Goal: Task Accomplishment & Management: Use online tool/utility

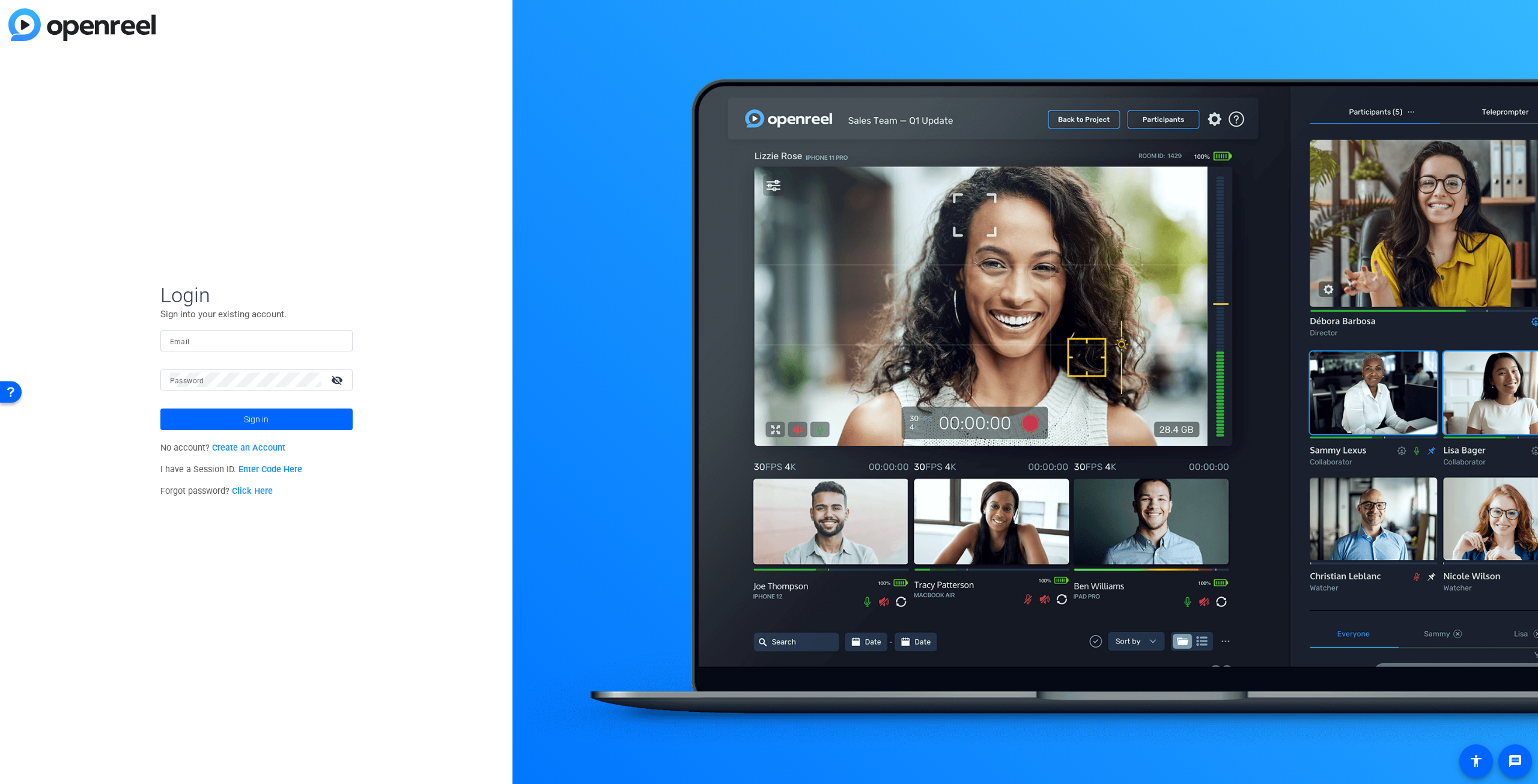
click at [252, 350] on div at bounding box center [257, 341] width 173 height 21
click at [254, 343] on input "Email" at bounding box center [257, 341] width 173 height 15
click at [0, 783] on com-1password-button at bounding box center [0, 784] width 0 height 0
type input "jeffgr@spiceworks.com"
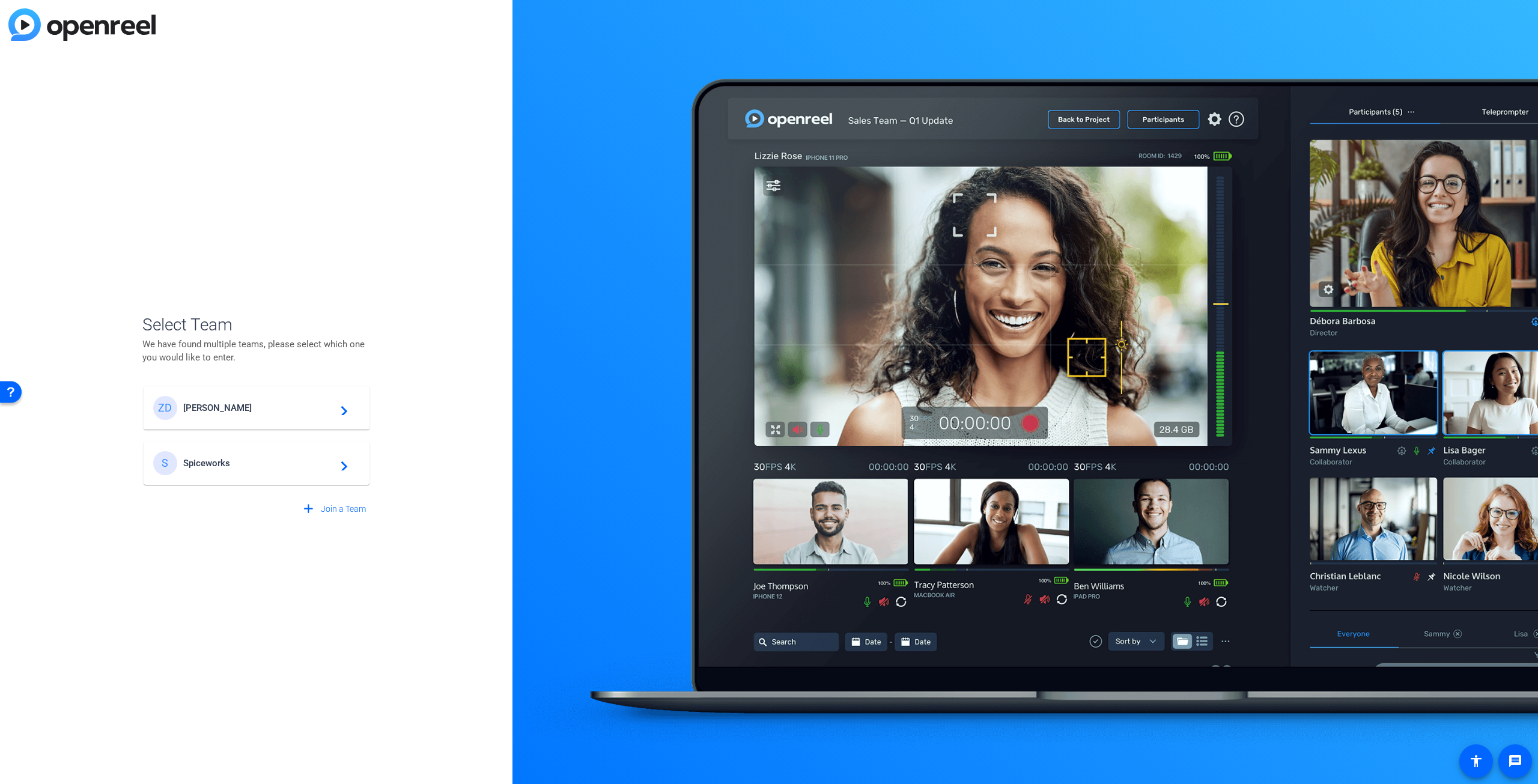
click at [217, 413] on span "Ziff Davis" at bounding box center [258, 408] width 150 height 11
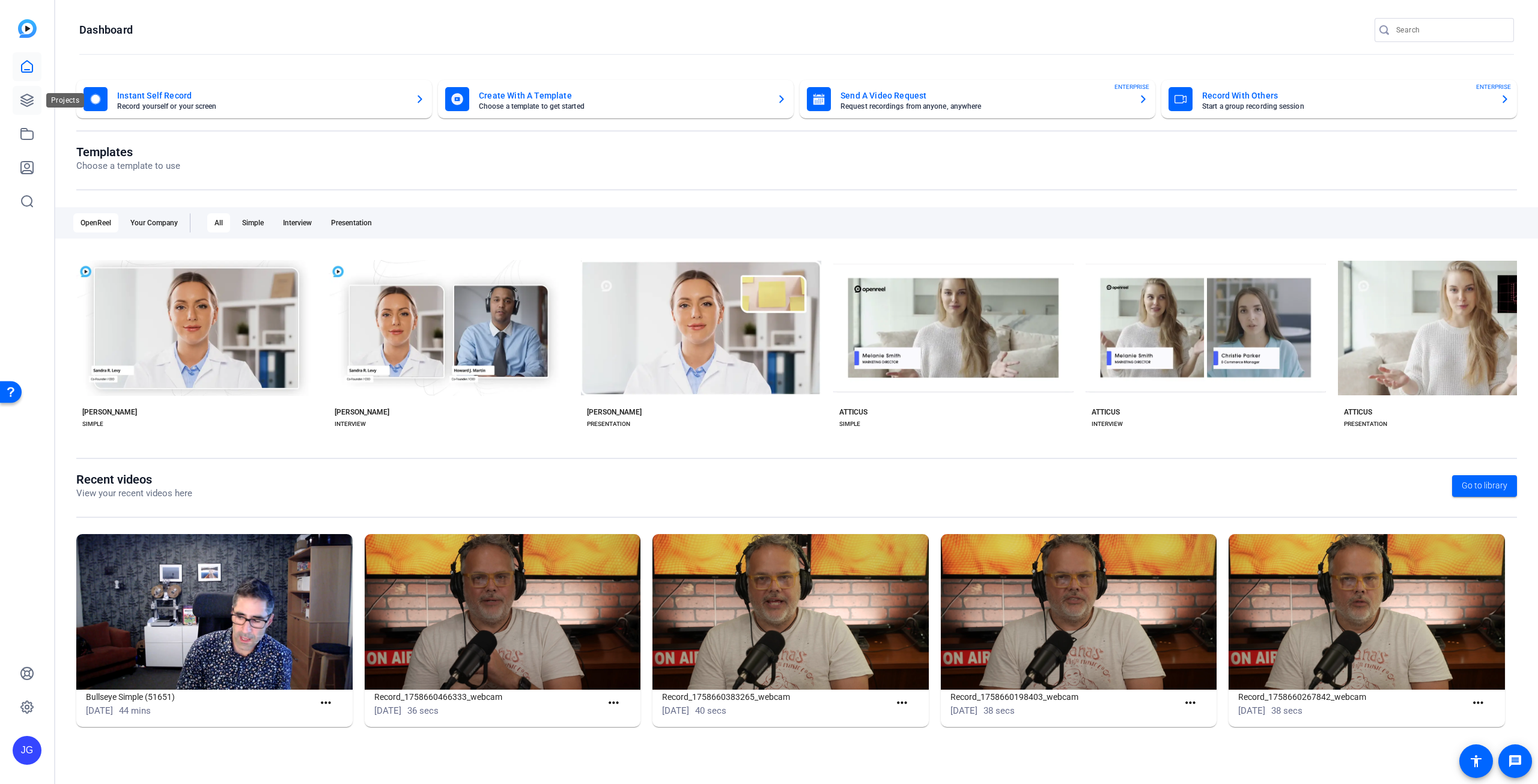
click at [28, 100] on icon at bounding box center [27, 100] width 12 height 12
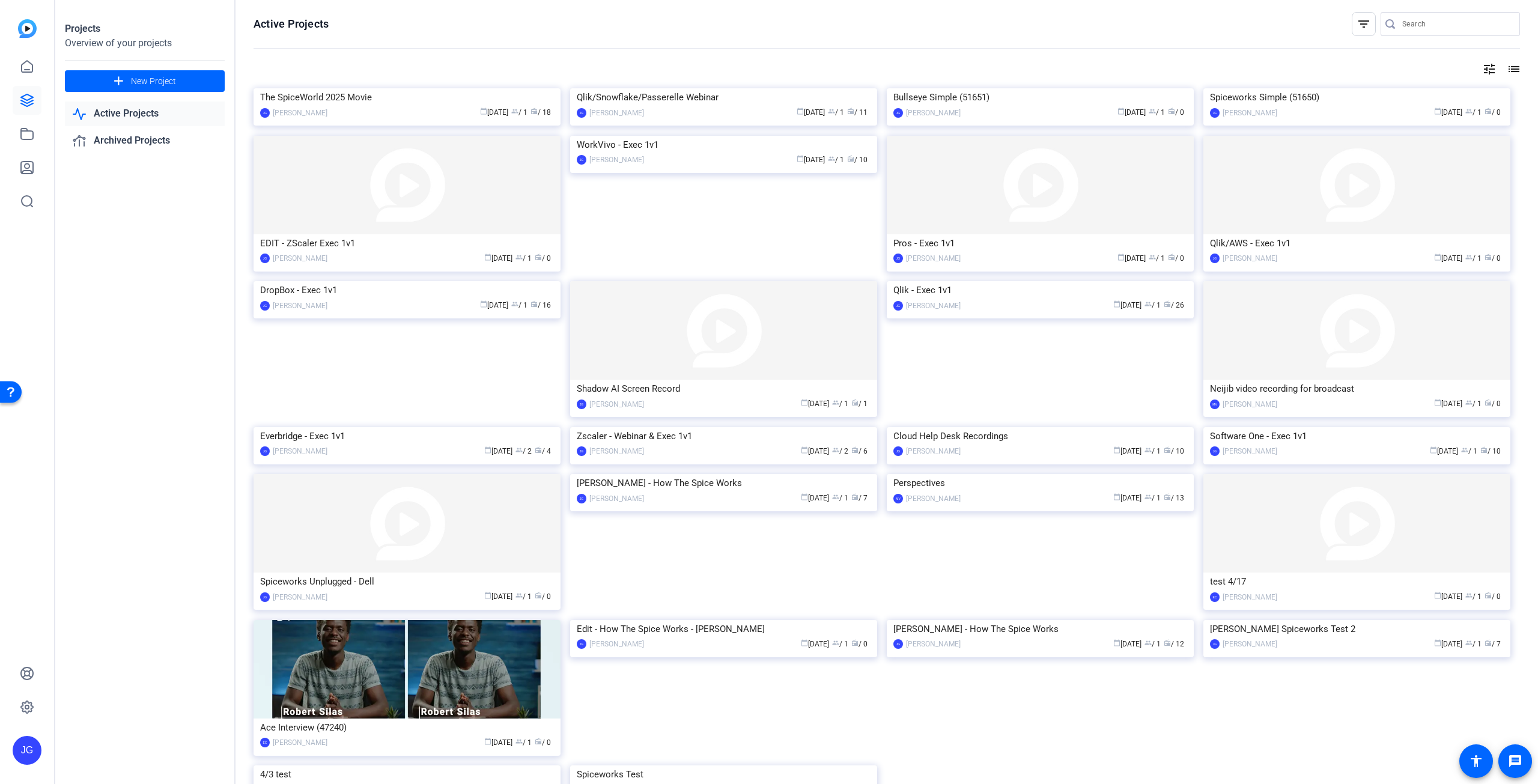
click at [405, 88] on img at bounding box center [407, 88] width 307 height 0
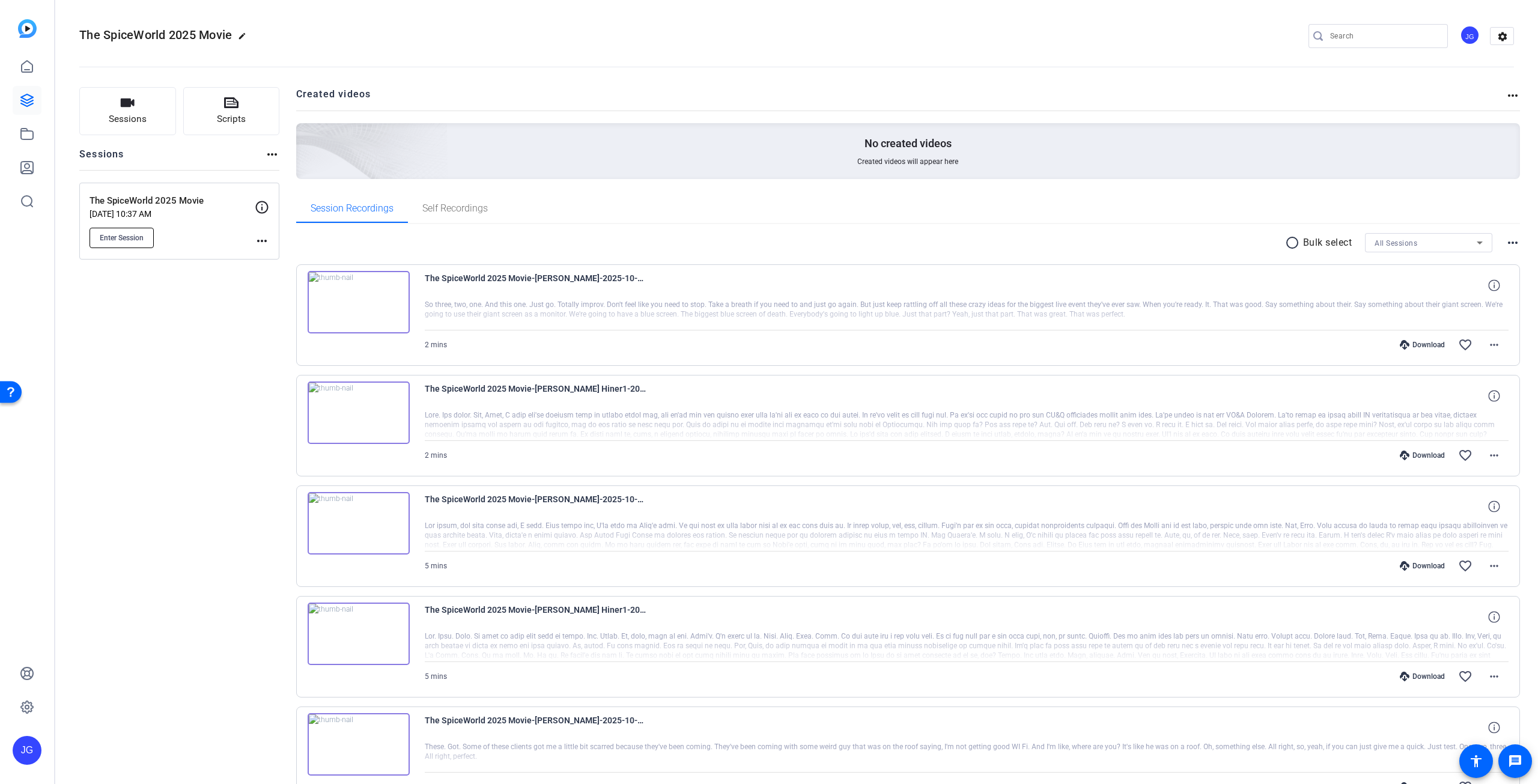
click at [139, 235] on span "Enter Session" at bounding box center [121, 238] width 44 height 9
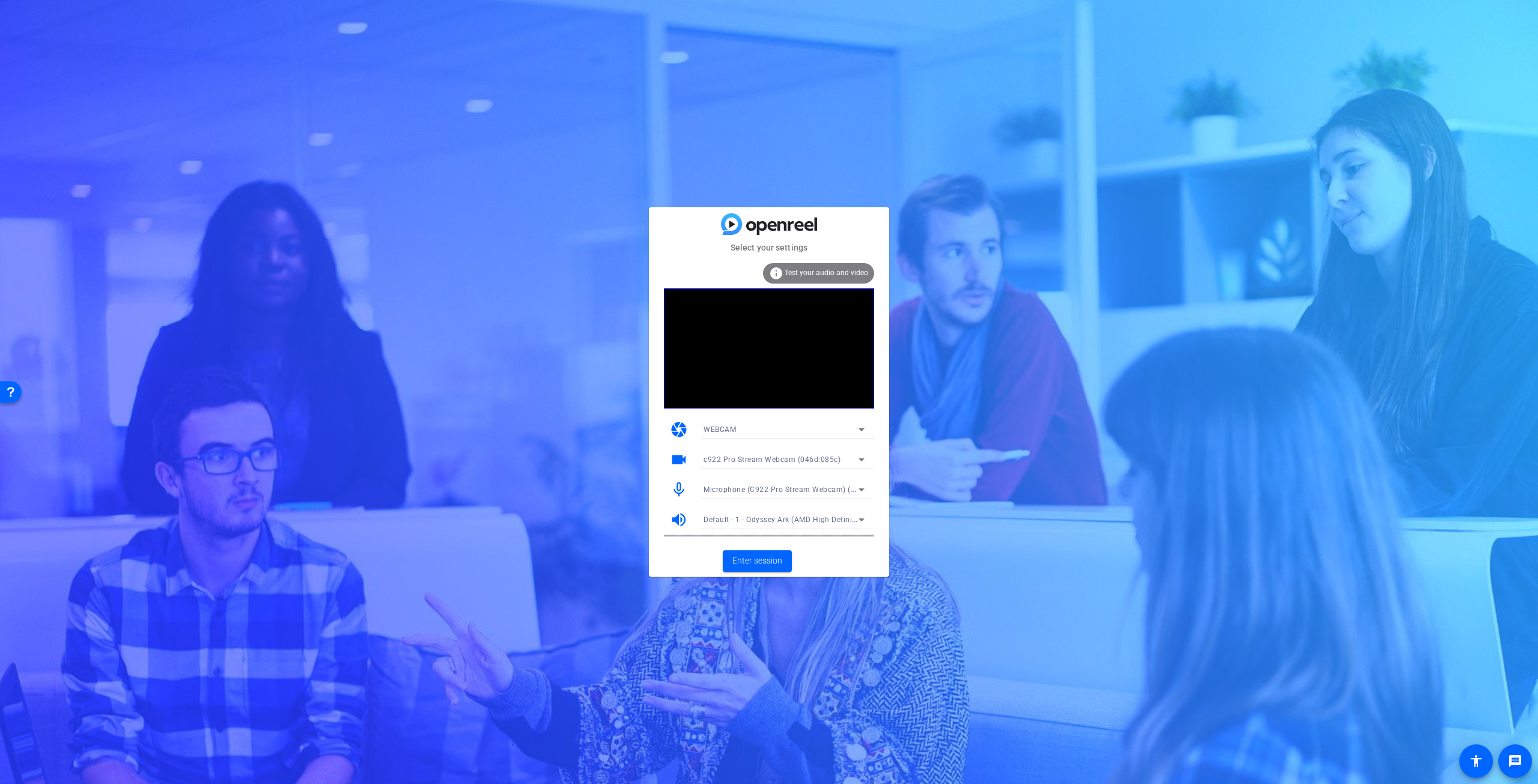
click at [866, 487] on icon at bounding box center [861, 490] width 15 height 15
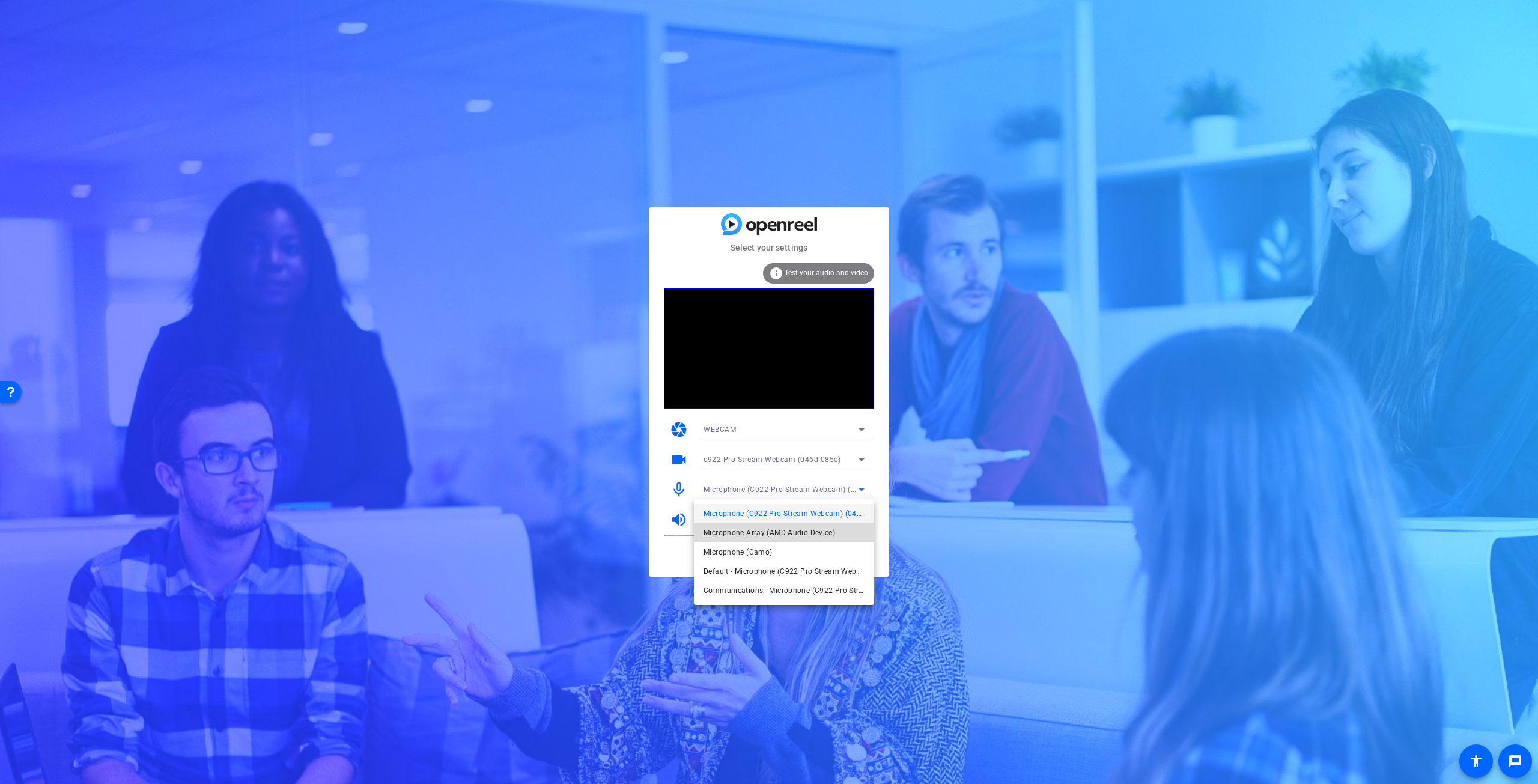
click at [818, 534] on span "Microphone Array (AMD Audio Device)" at bounding box center [769, 533] width 132 height 15
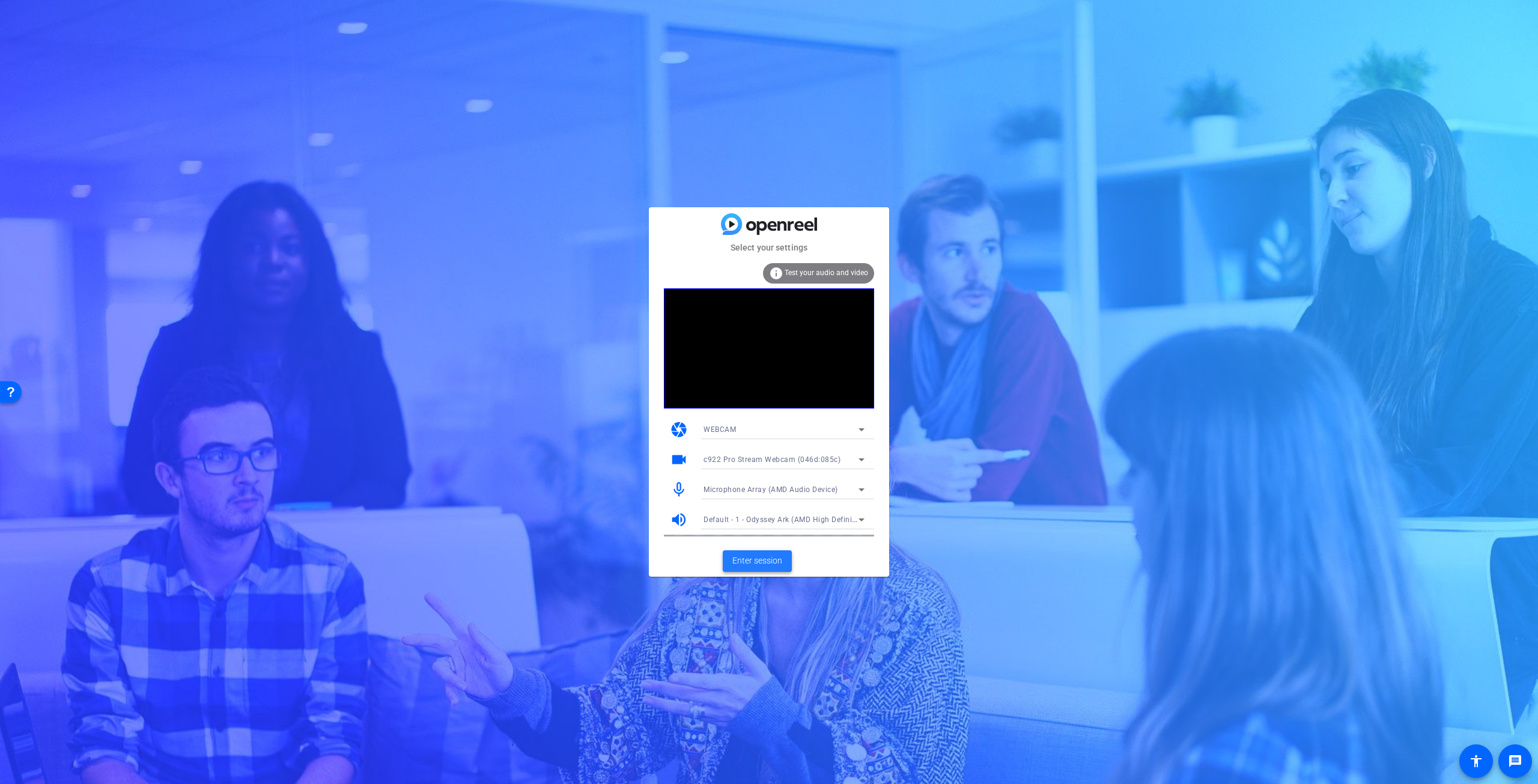
click at [761, 556] on span "Enter session" at bounding box center [757, 560] width 50 height 12
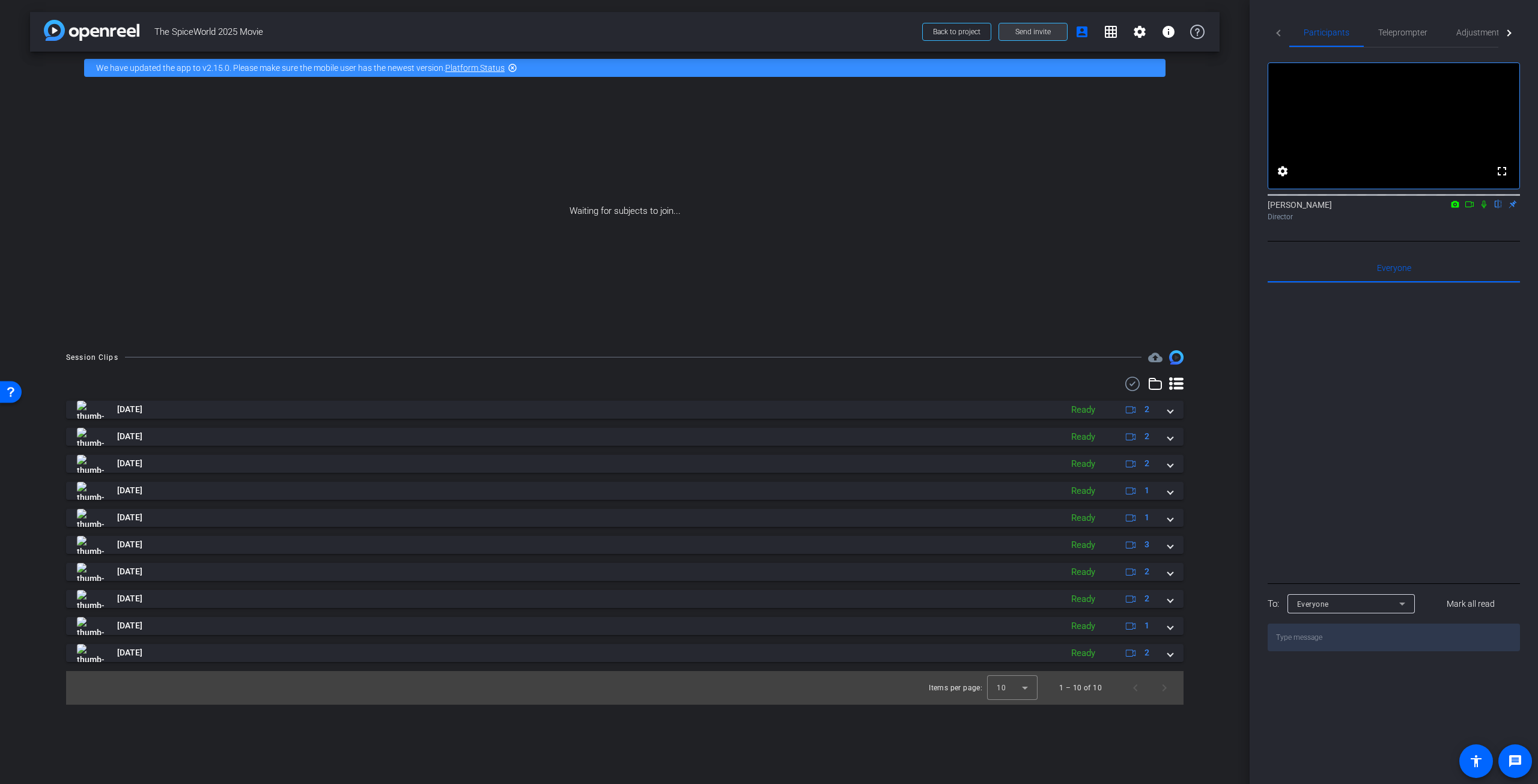
click at [1034, 33] on span "Send invite" at bounding box center [1033, 31] width 36 height 9
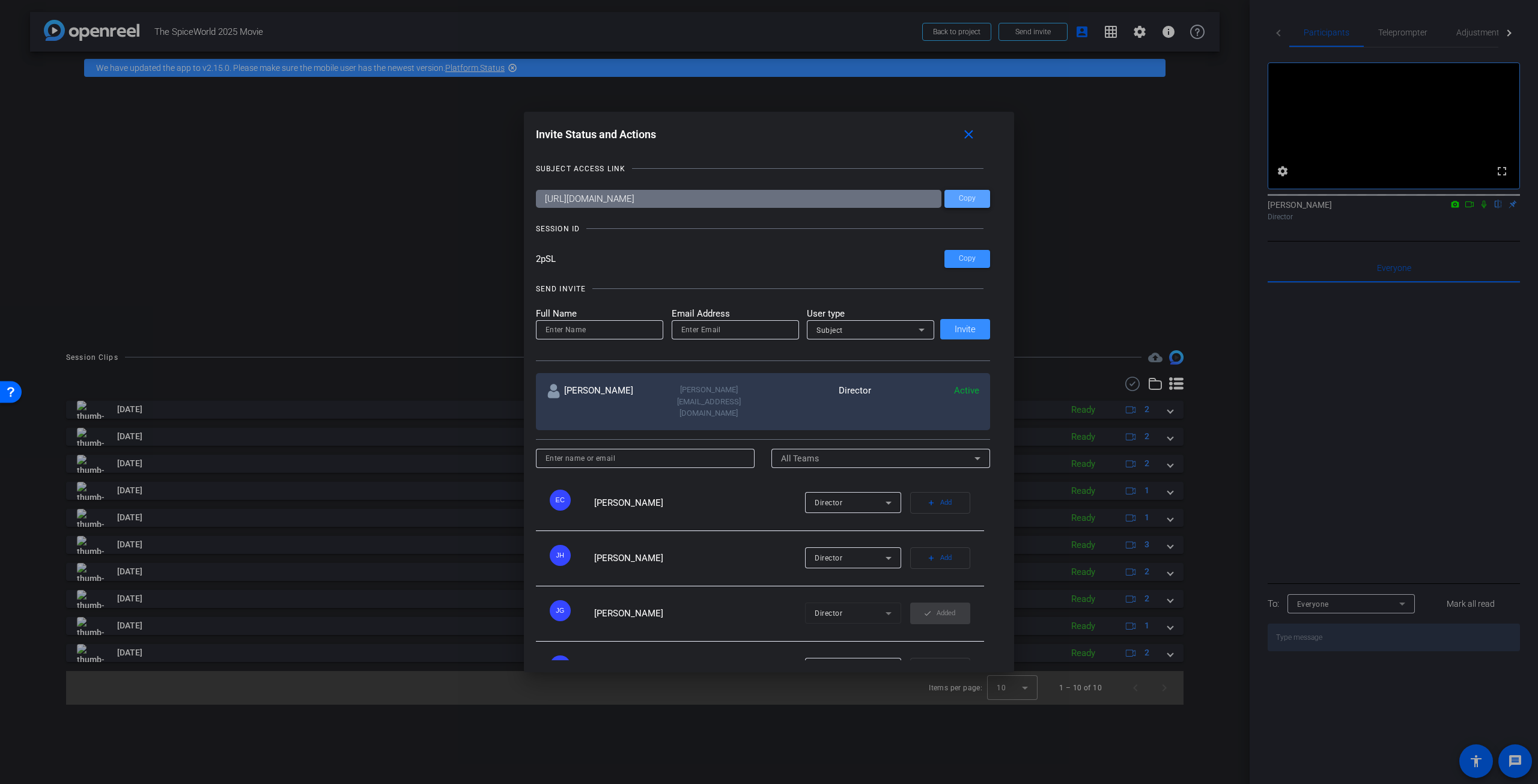
click at [968, 200] on span "Copy" at bounding box center [967, 198] width 17 height 9
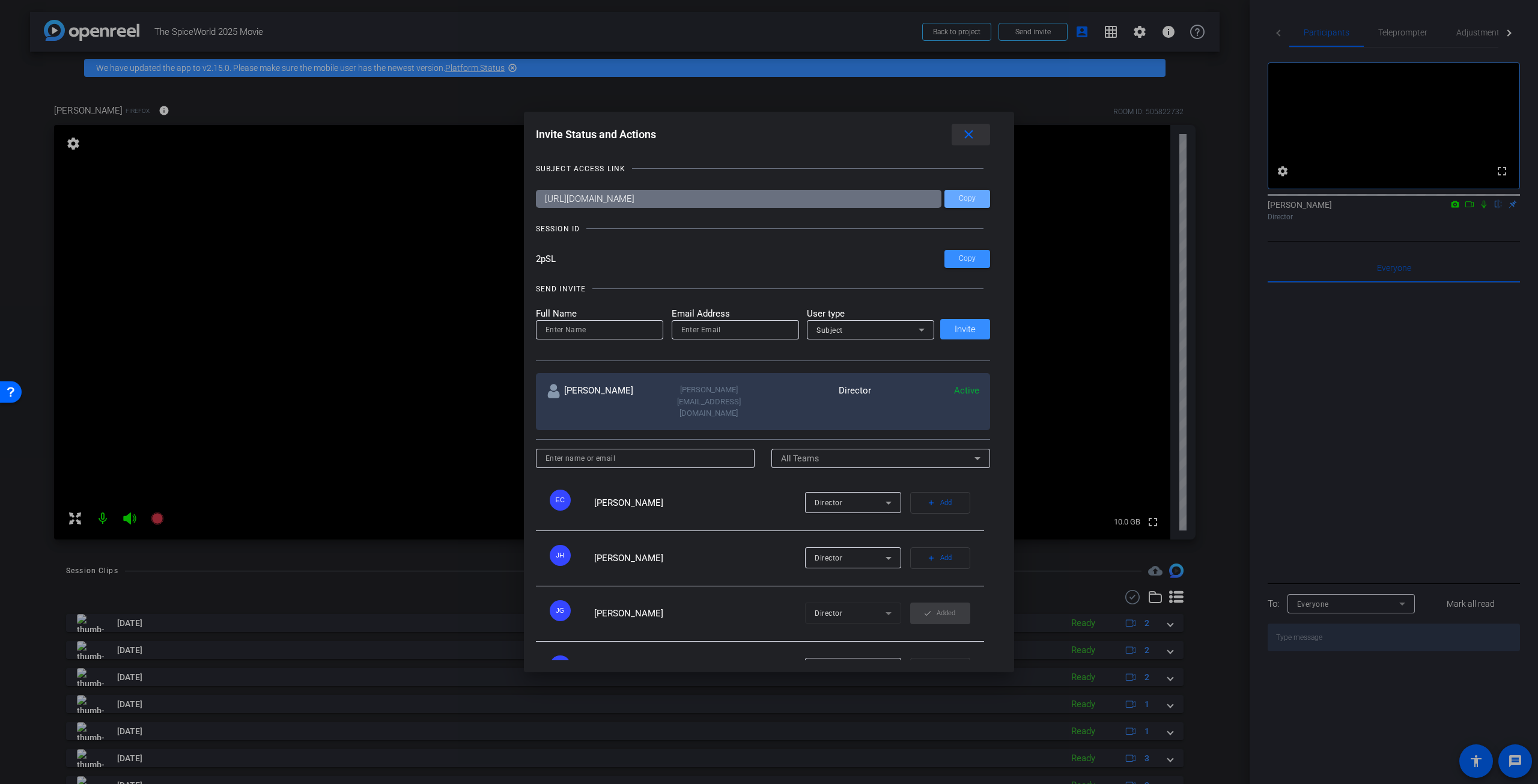
click at [972, 129] on mat-icon "close" at bounding box center [968, 134] width 15 height 15
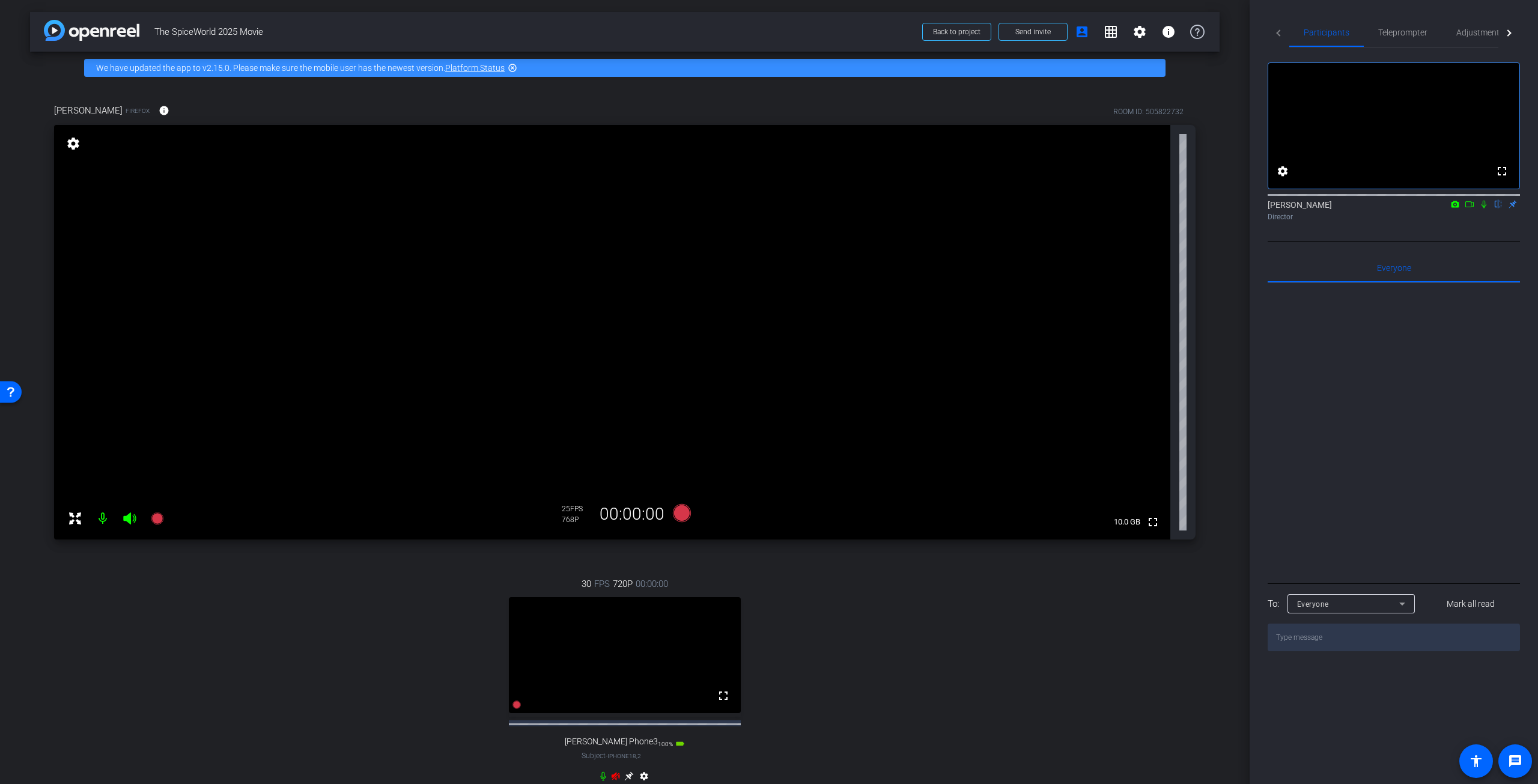
click at [1483, 209] on icon at bounding box center [1483, 204] width 5 height 8
click at [1486, 209] on icon at bounding box center [1483, 204] width 9 height 9
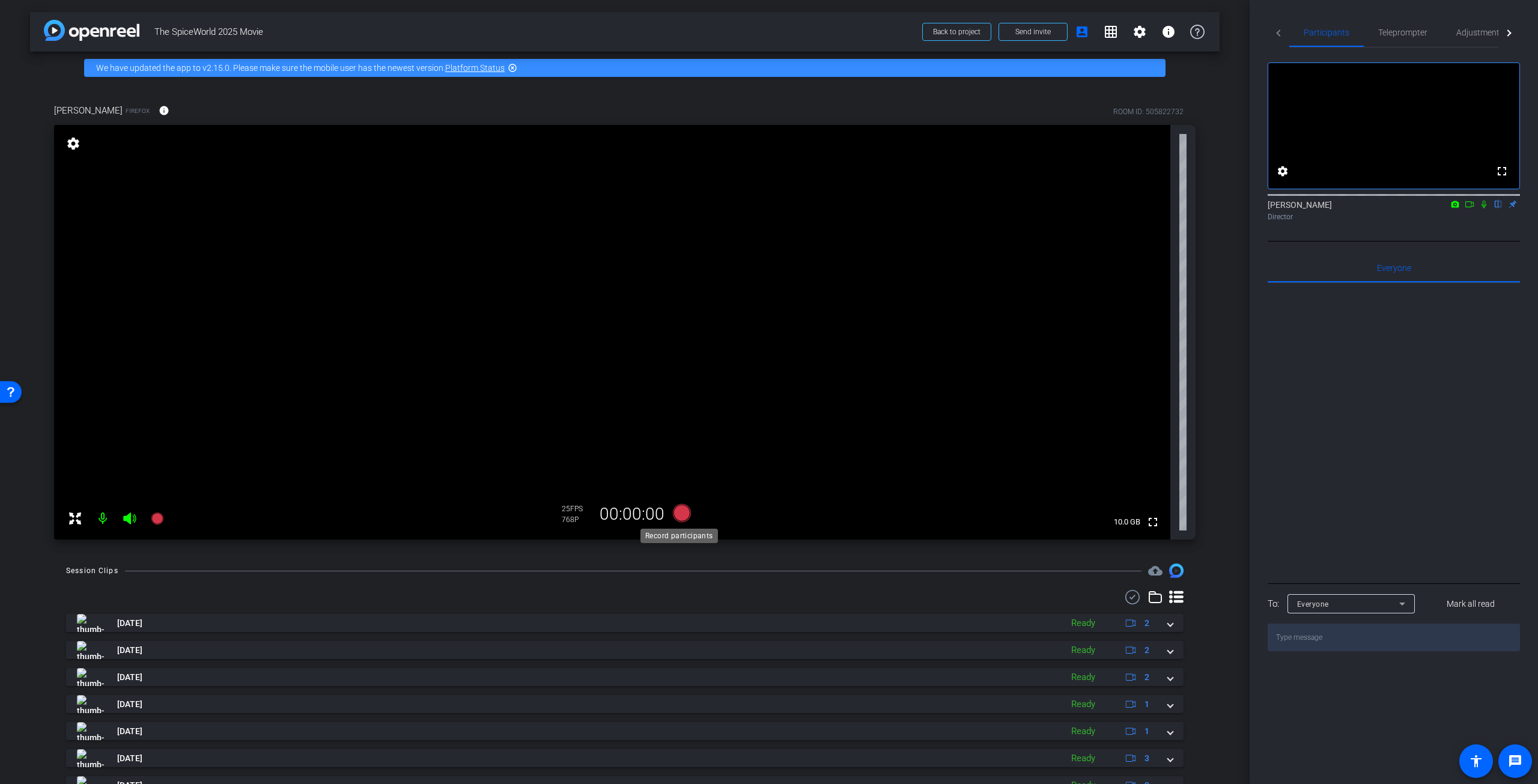
click at [674, 511] on icon at bounding box center [682, 512] width 18 height 18
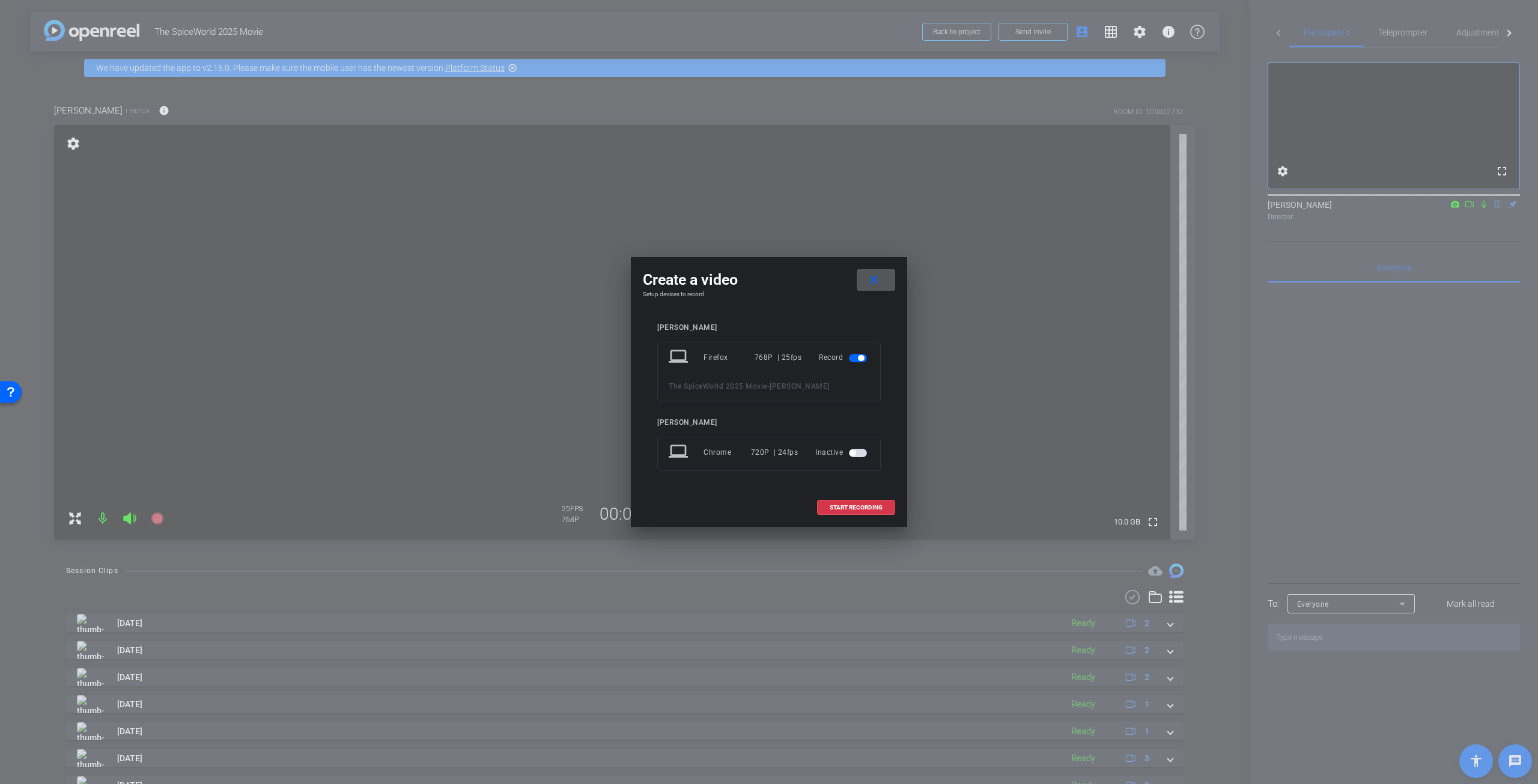
click at [855, 453] on span "button" at bounding box center [853, 453] width 6 height 6
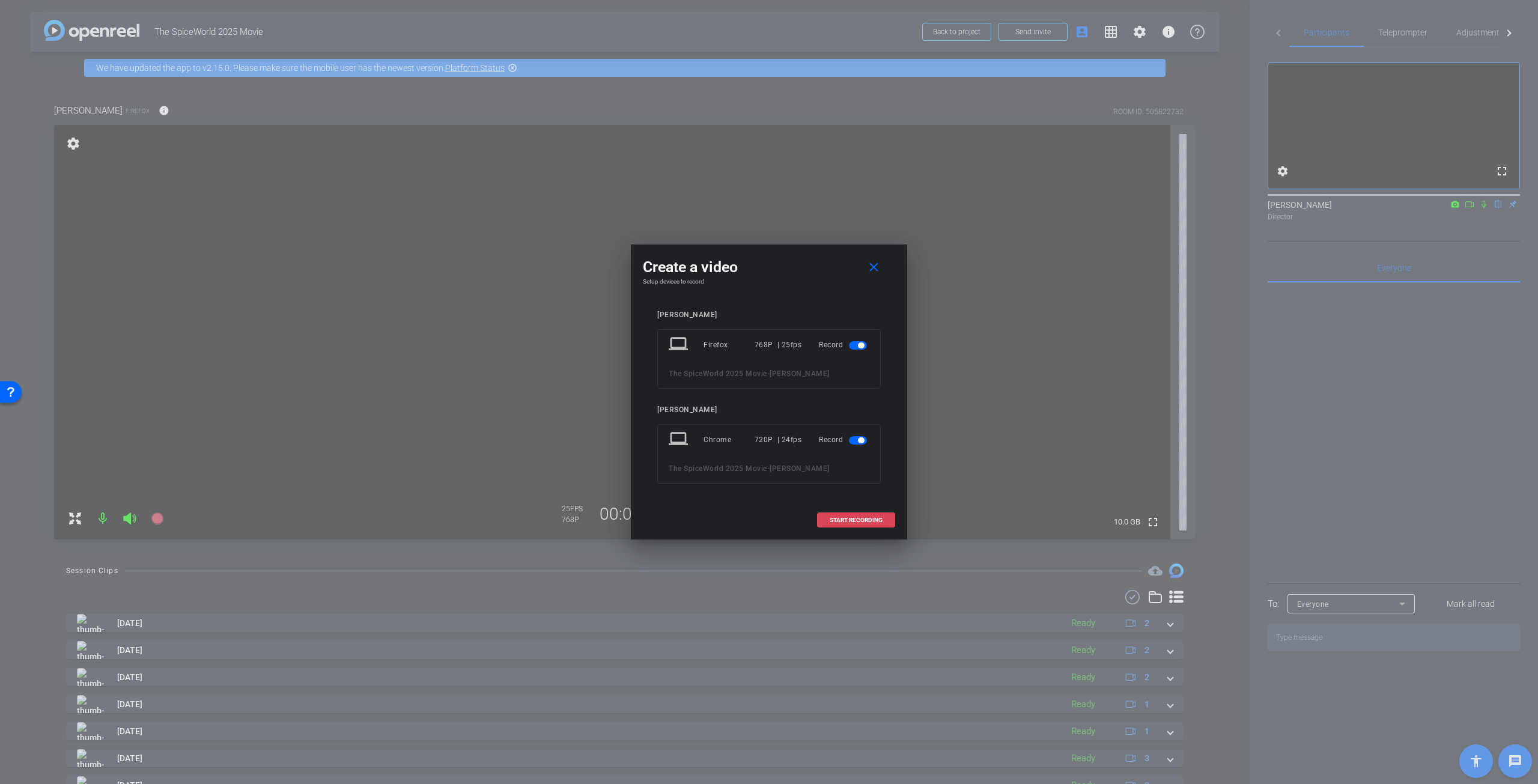
click at [854, 521] on span "START RECORDING" at bounding box center [855, 520] width 53 height 6
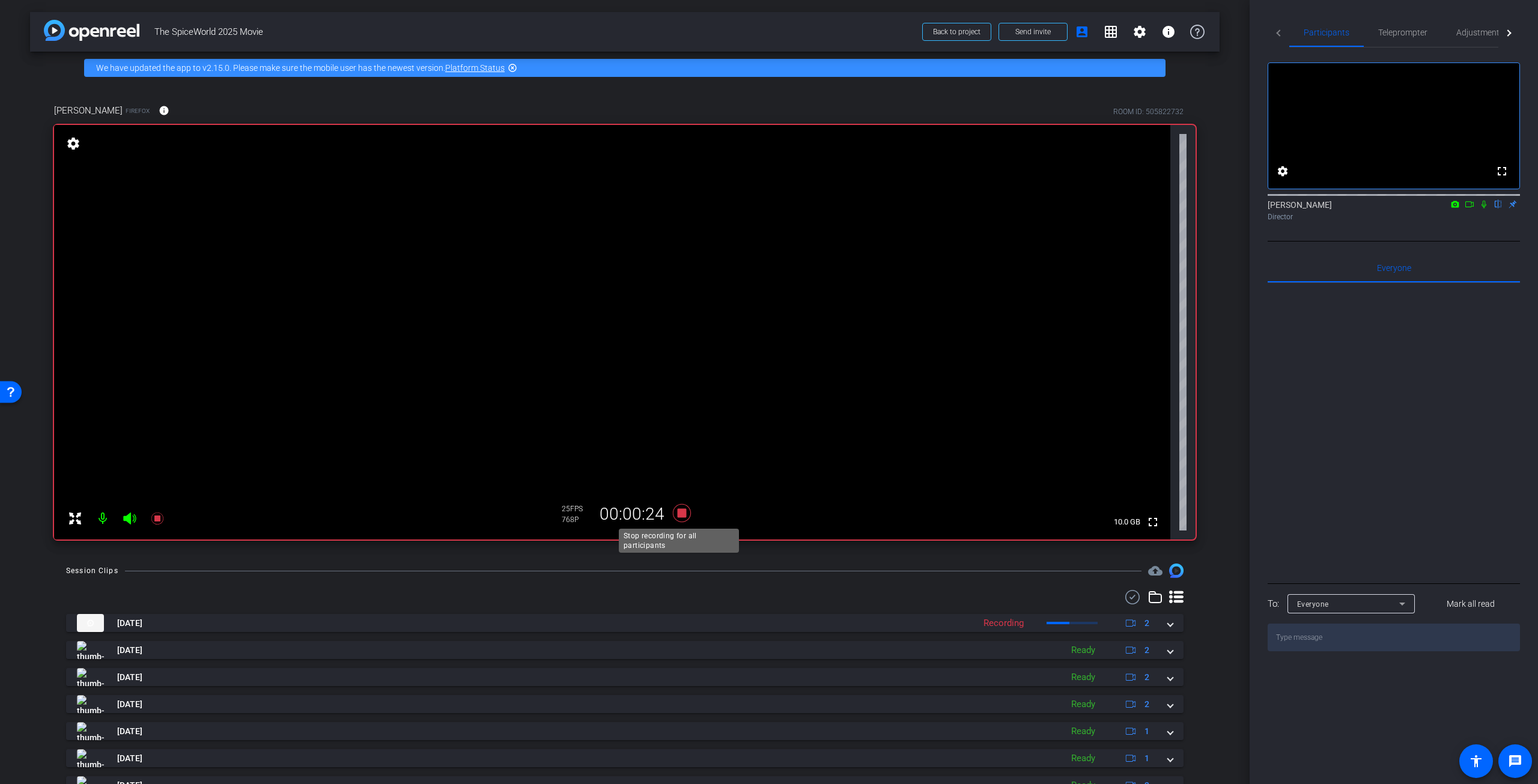
click at [685, 514] on icon at bounding box center [682, 513] width 29 height 22
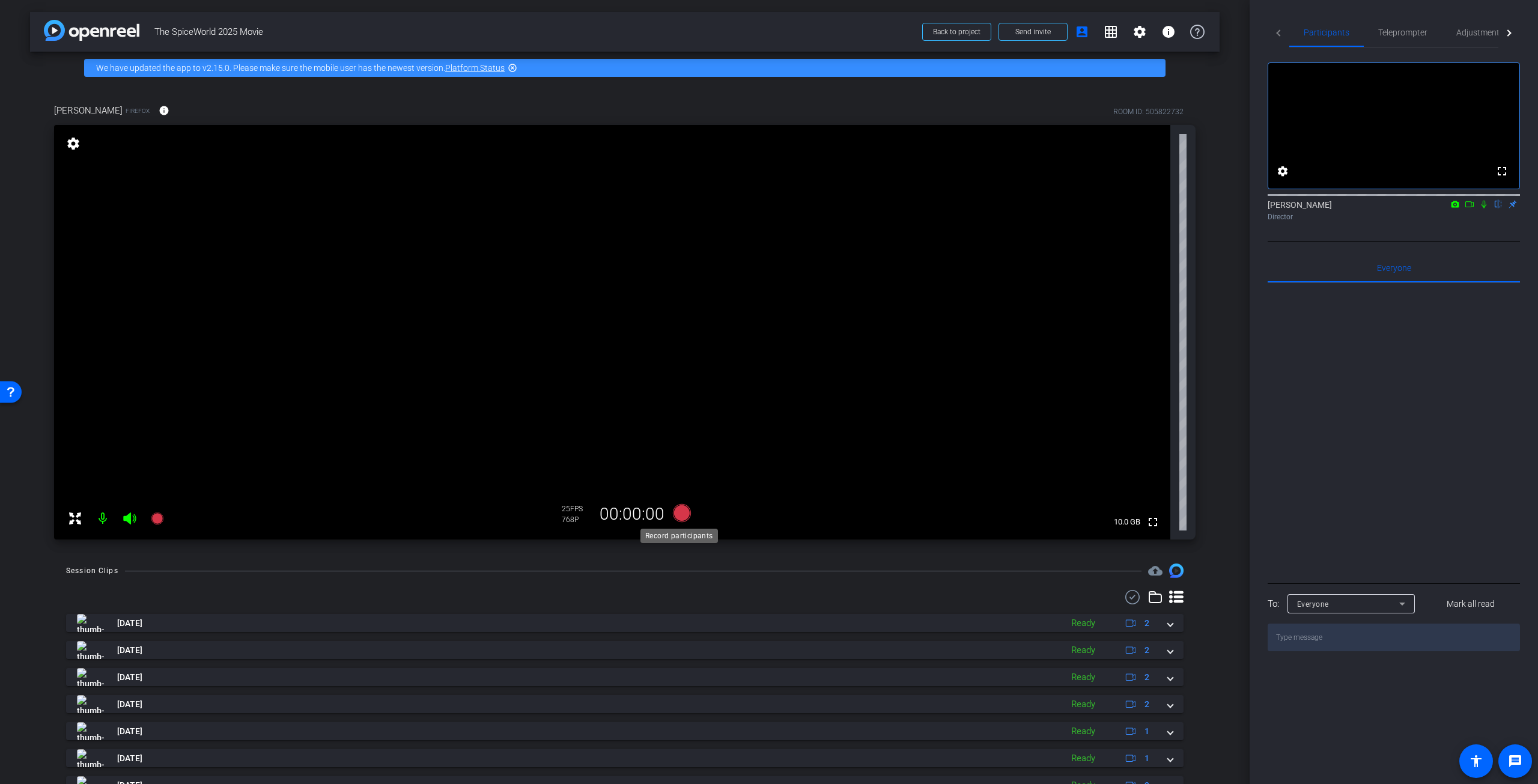
click at [680, 514] on icon at bounding box center [682, 512] width 18 height 18
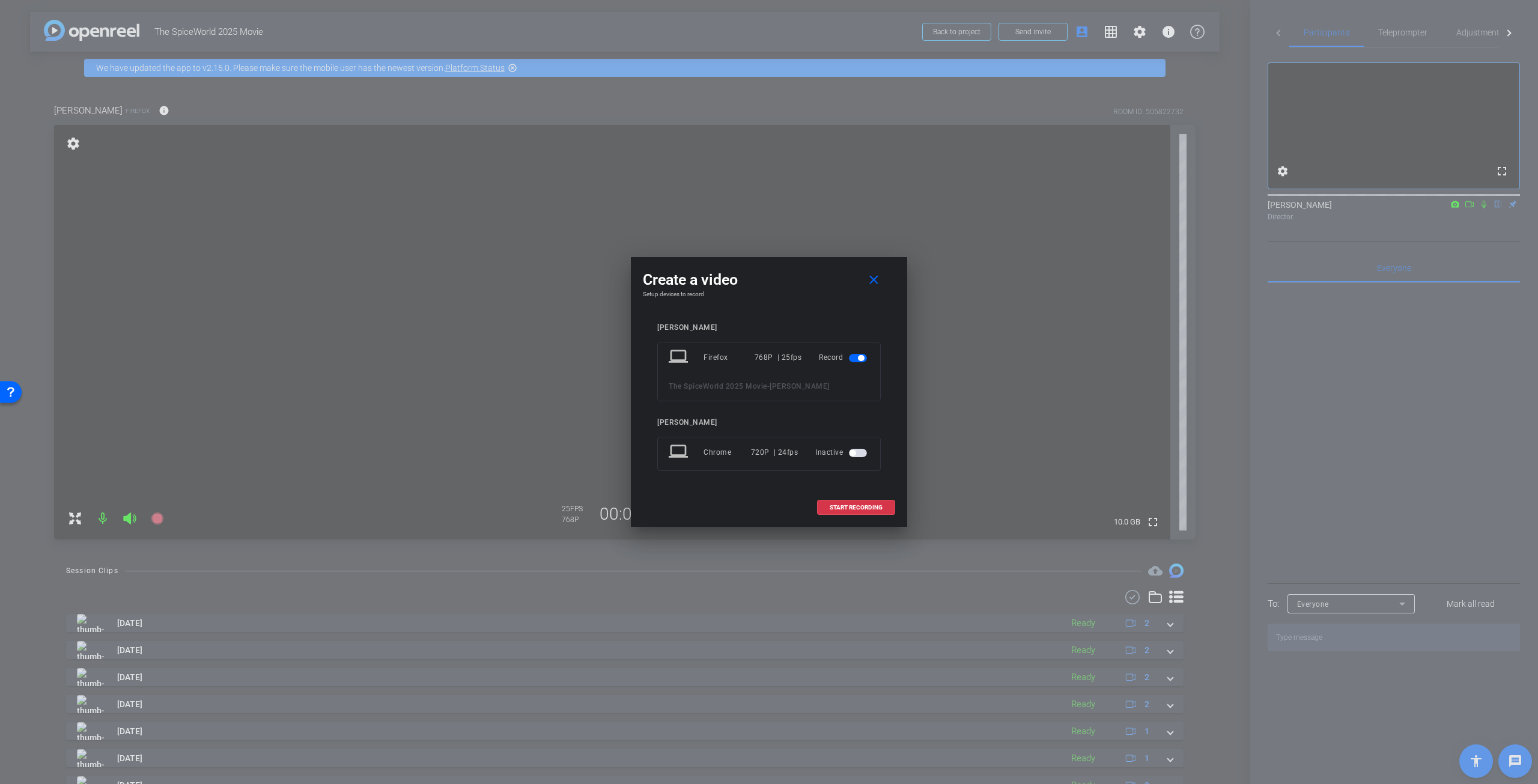
click at [853, 452] on span "button" at bounding box center [853, 453] width 6 height 6
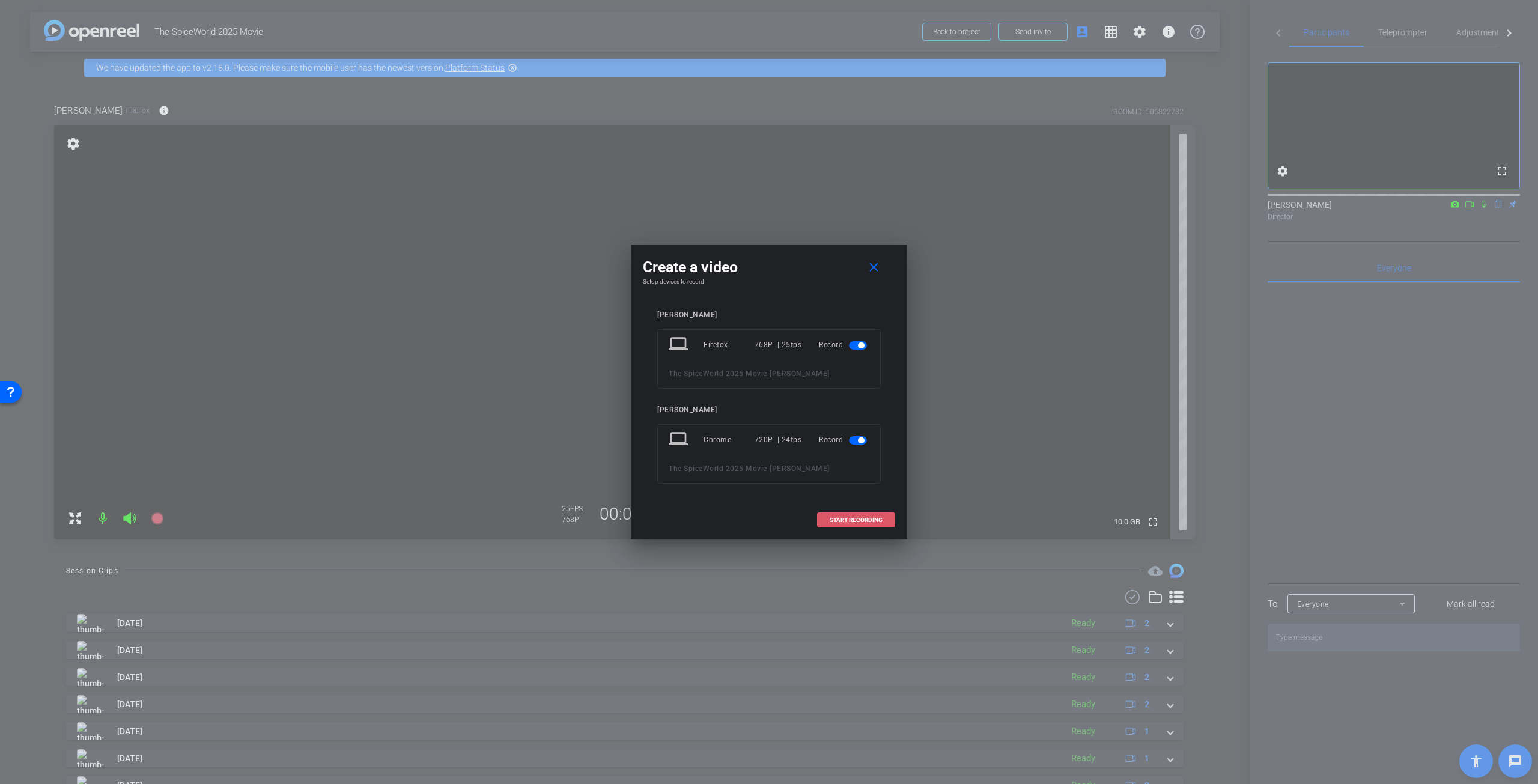
click at [854, 519] on span "START RECORDING" at bounding box center [855, 520] width 53 height 6
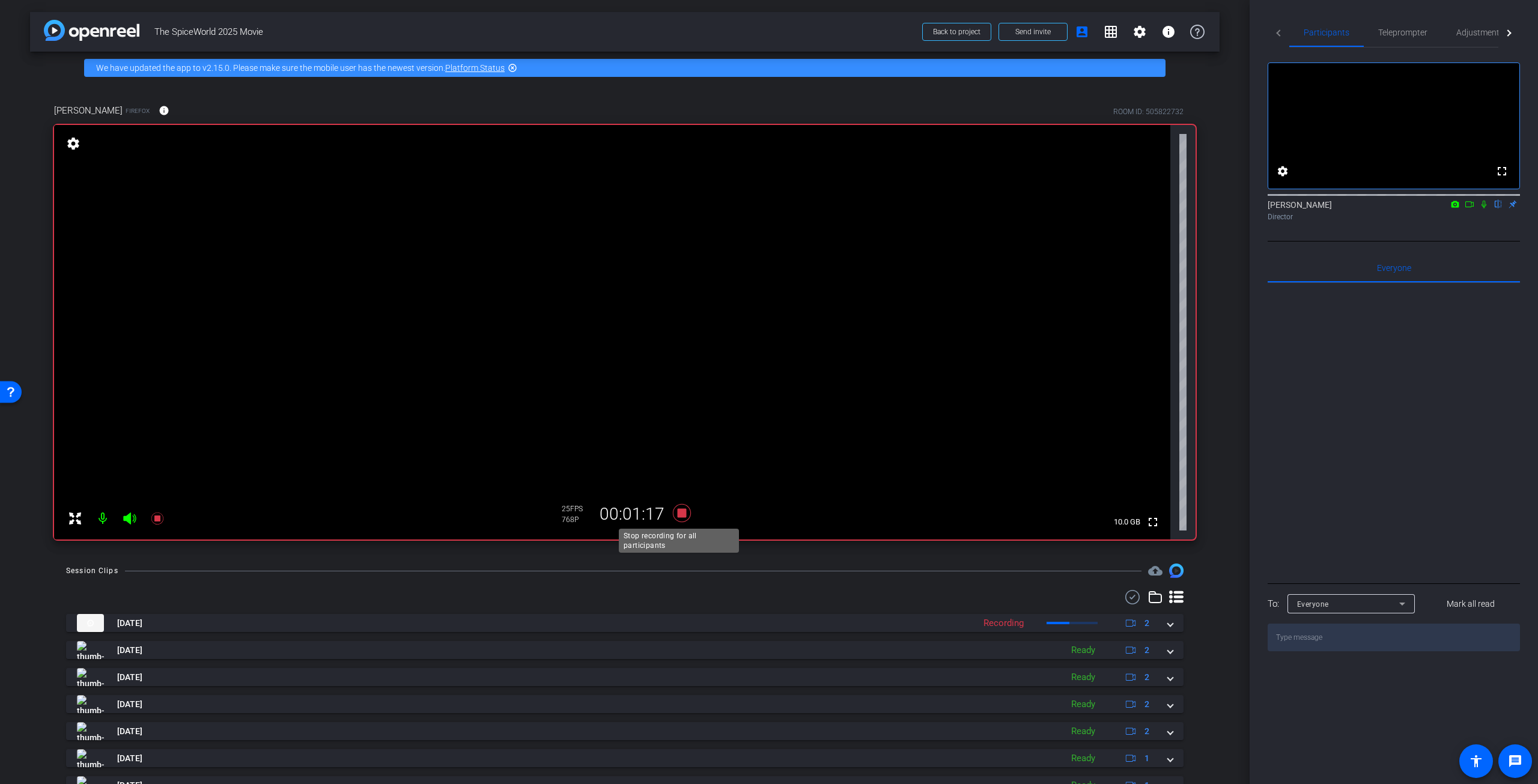
click at [683, 512] on icon at bounding box center [682, 512] width 18 height 18
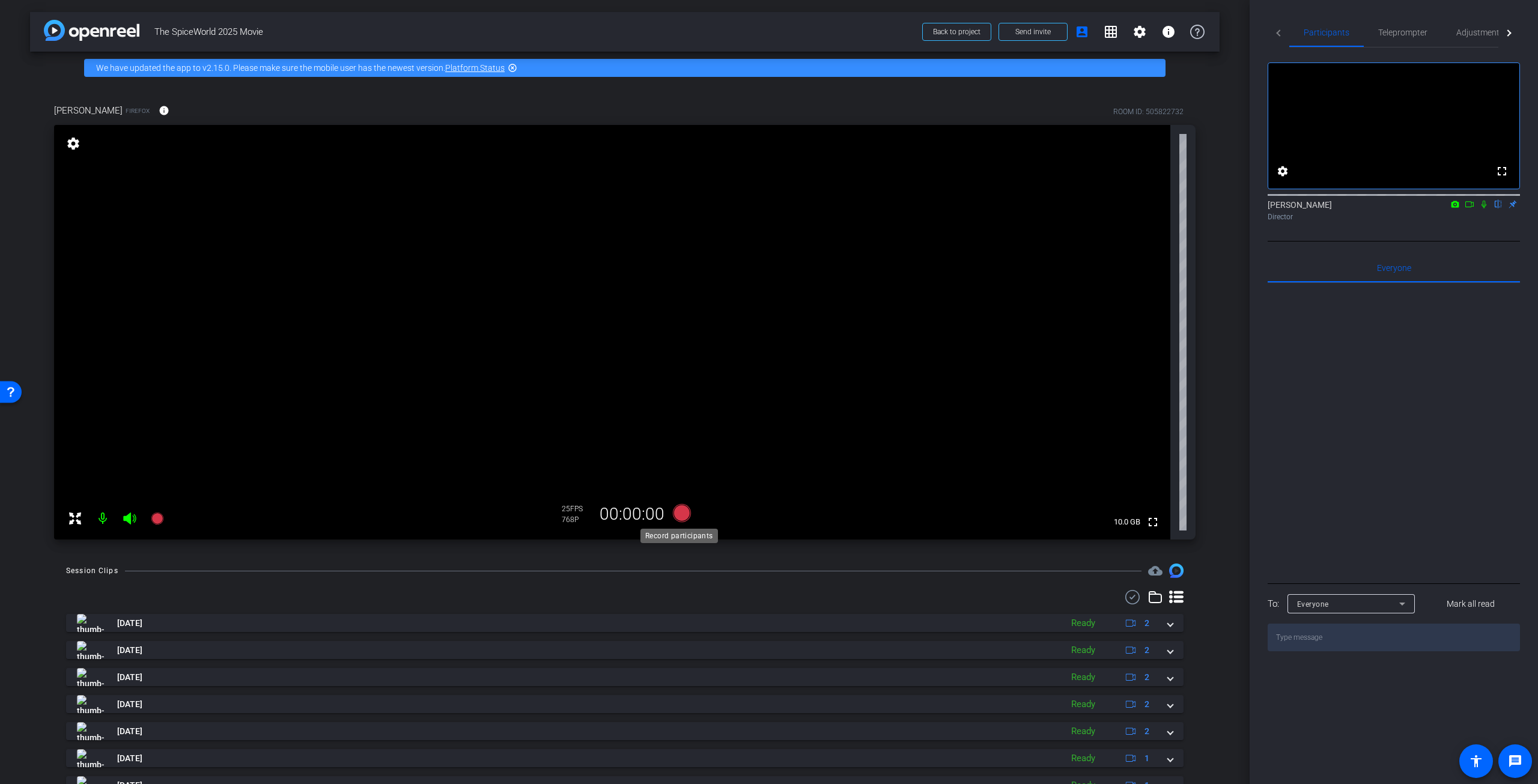
click at [677, 514] on icon at bounding box center [682, 512] width 18 height 18
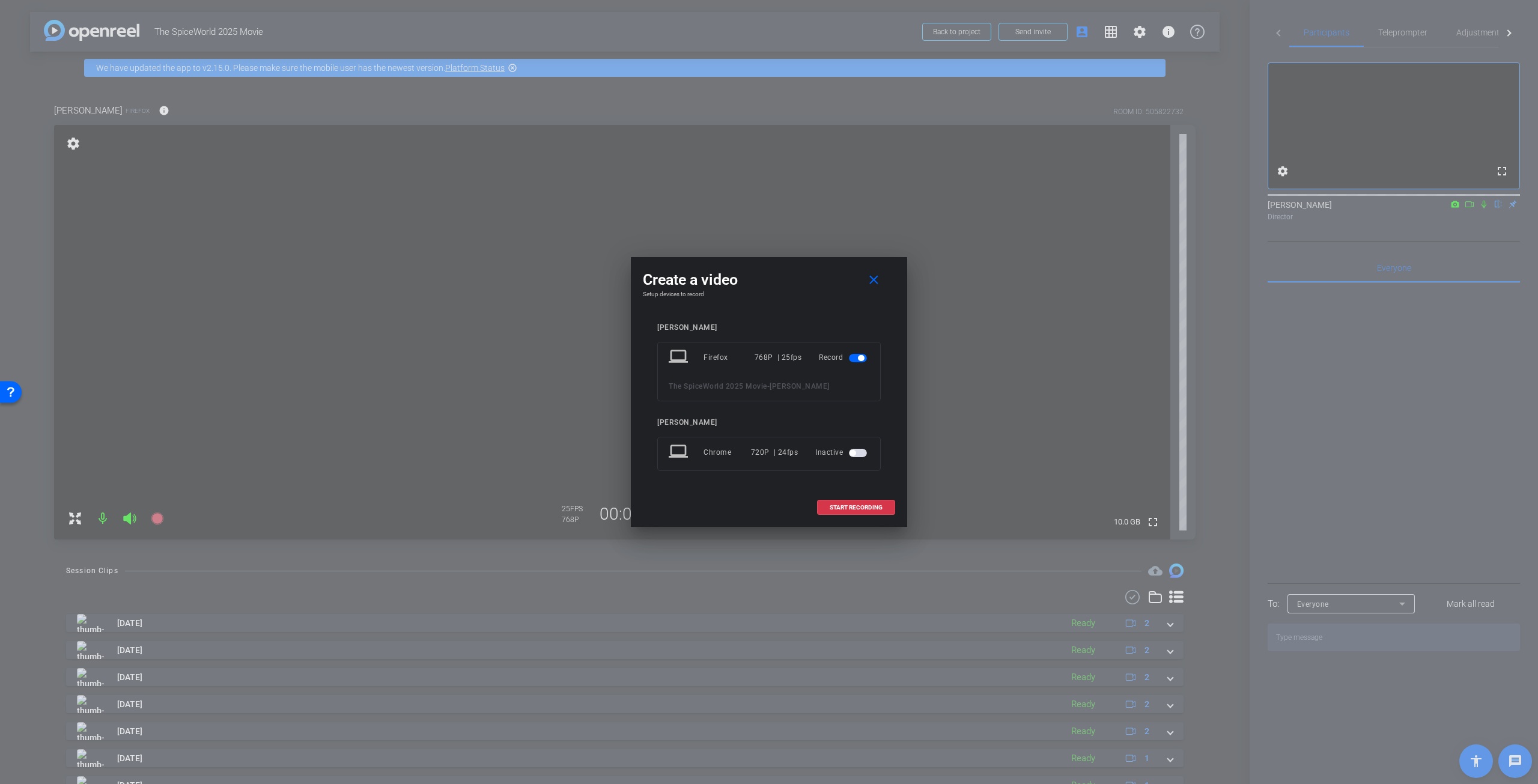
click at [853, 452] on span "button" at bounding box center [853, 453] width 6 height 6
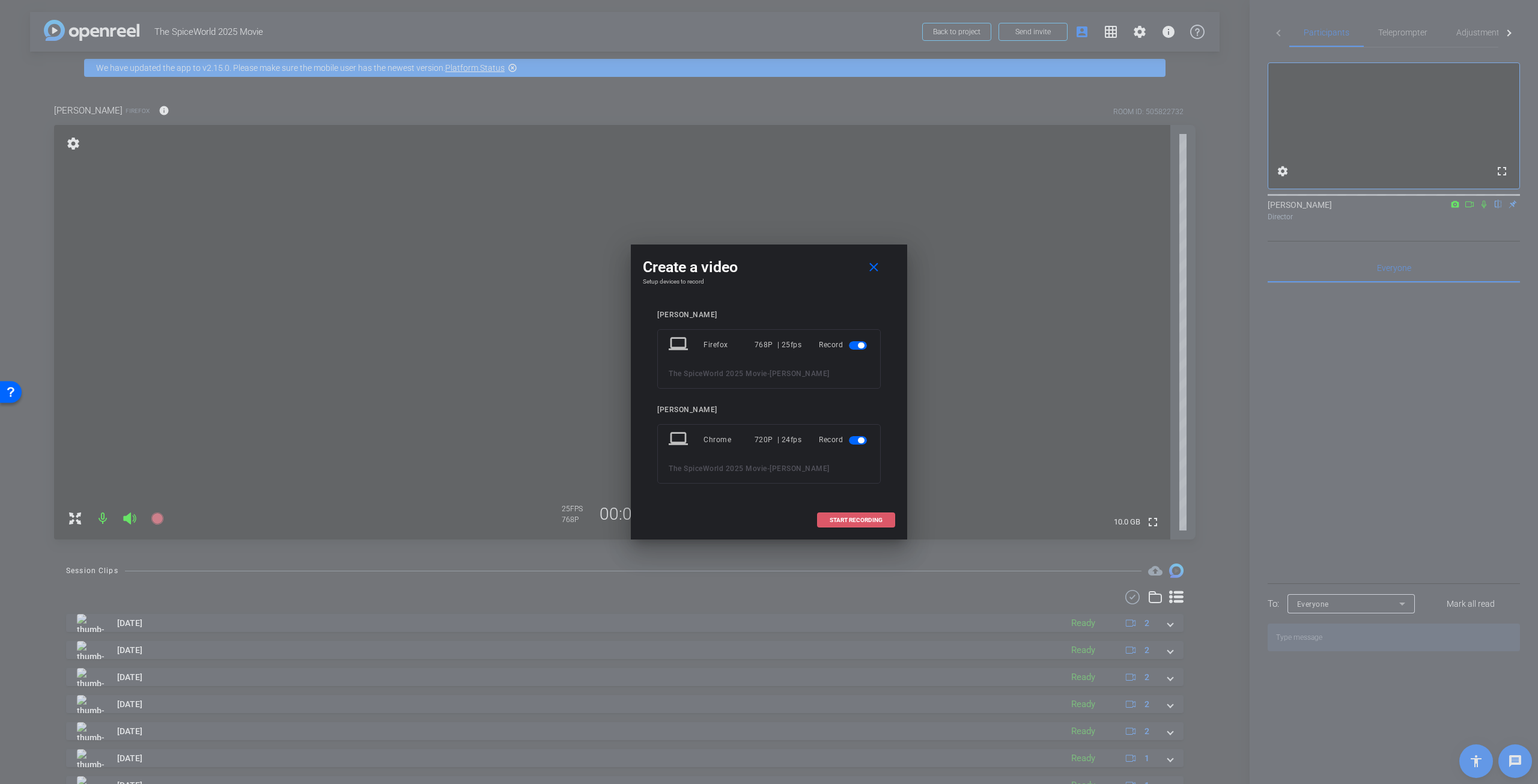
click at [858, 514] on span at bounding box center [856, 520] width 77 height 29
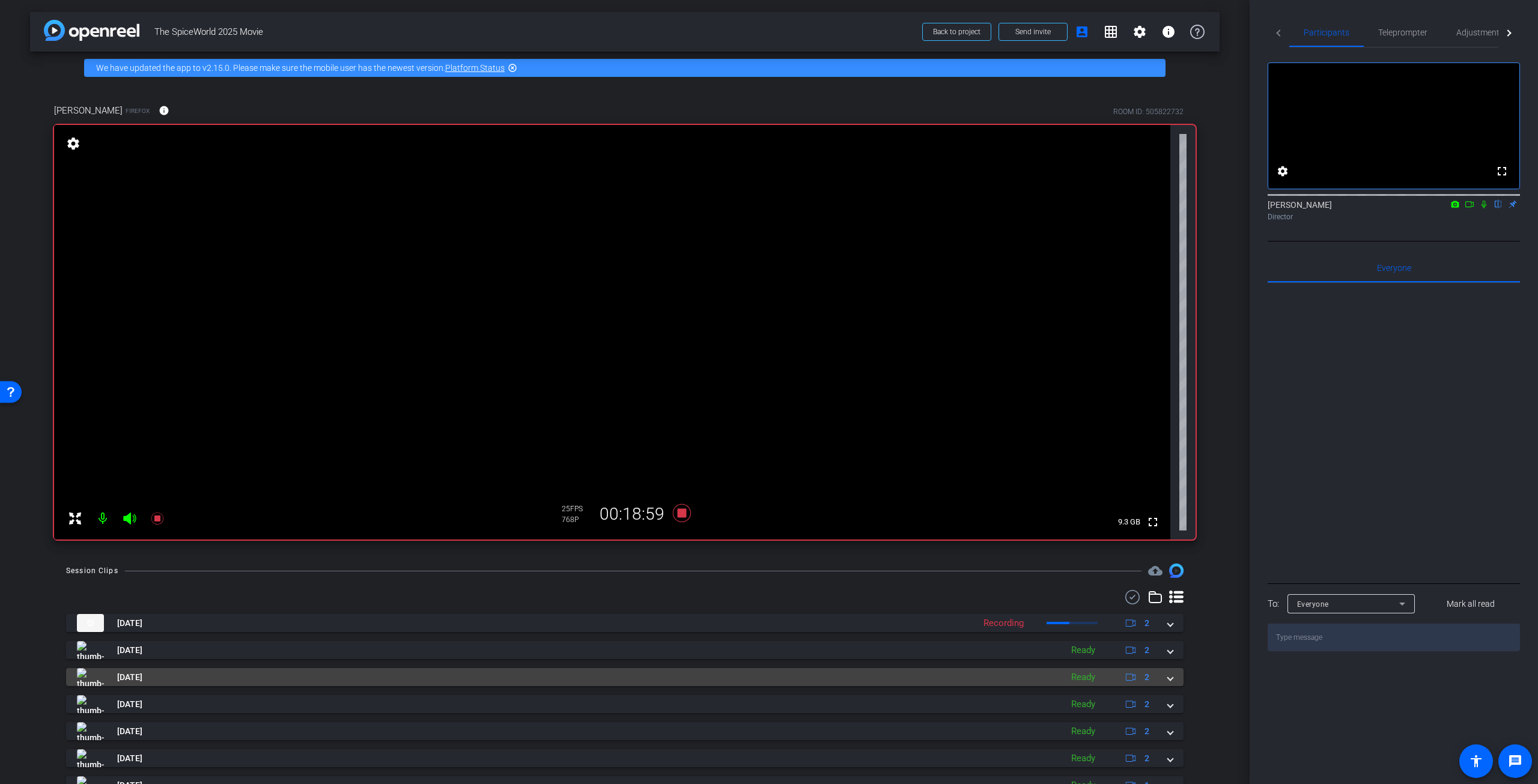
drag, startPoint x: 123, startPoint y: 691, endPoint x: 132, endPoint y: 683, distance: 12.0
click at [124, 689] on div "Oct 9, 2025 Recording 2 Oct 9, 2025 Ready 2 Oct 9, 2025 Ready 2 Oct 8, 2025 Rea…" at bounding box center [624, 745] width 1117 height 262
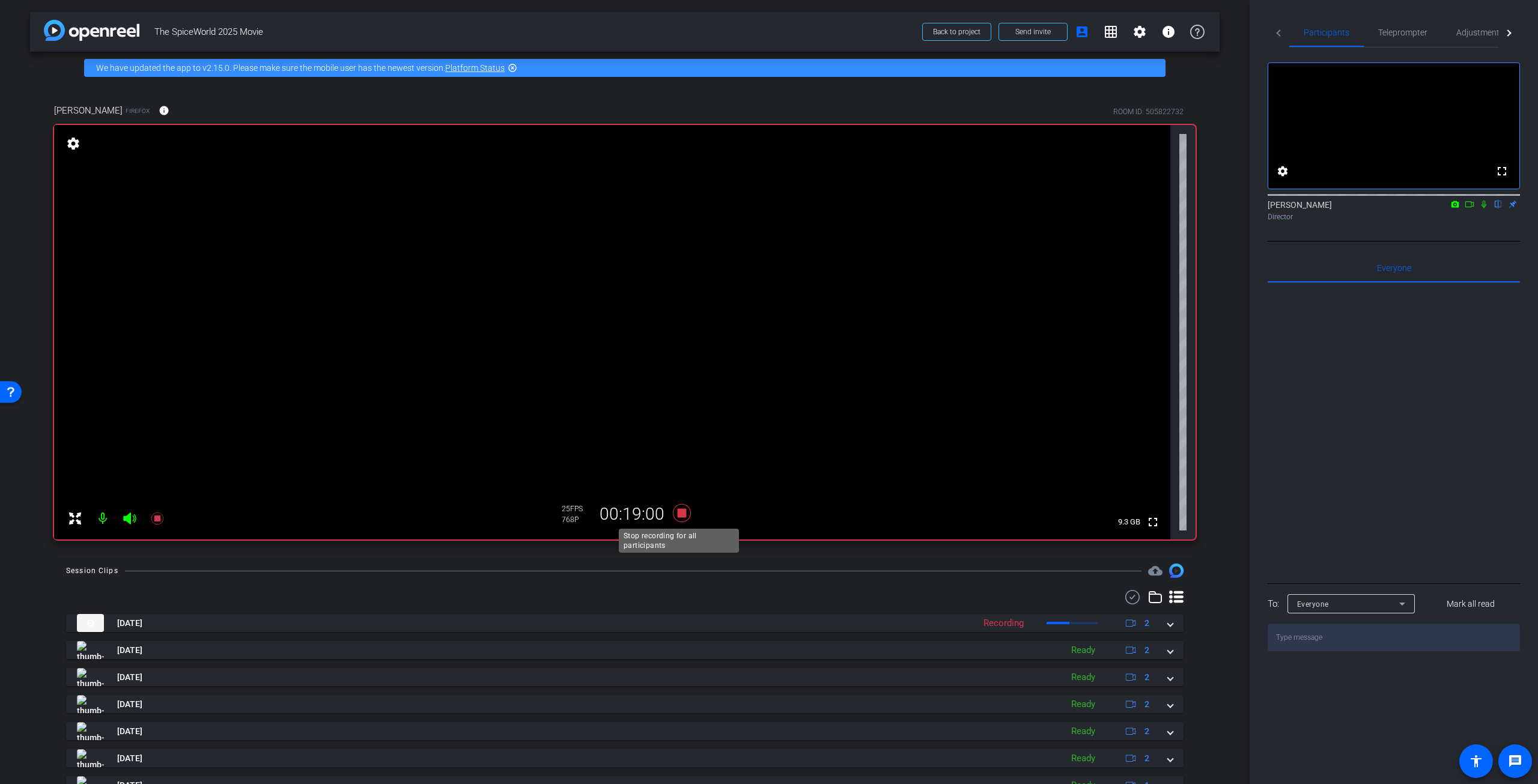
click at [684, 506] on icon at bounding box center [682, 513] width 29 height 22
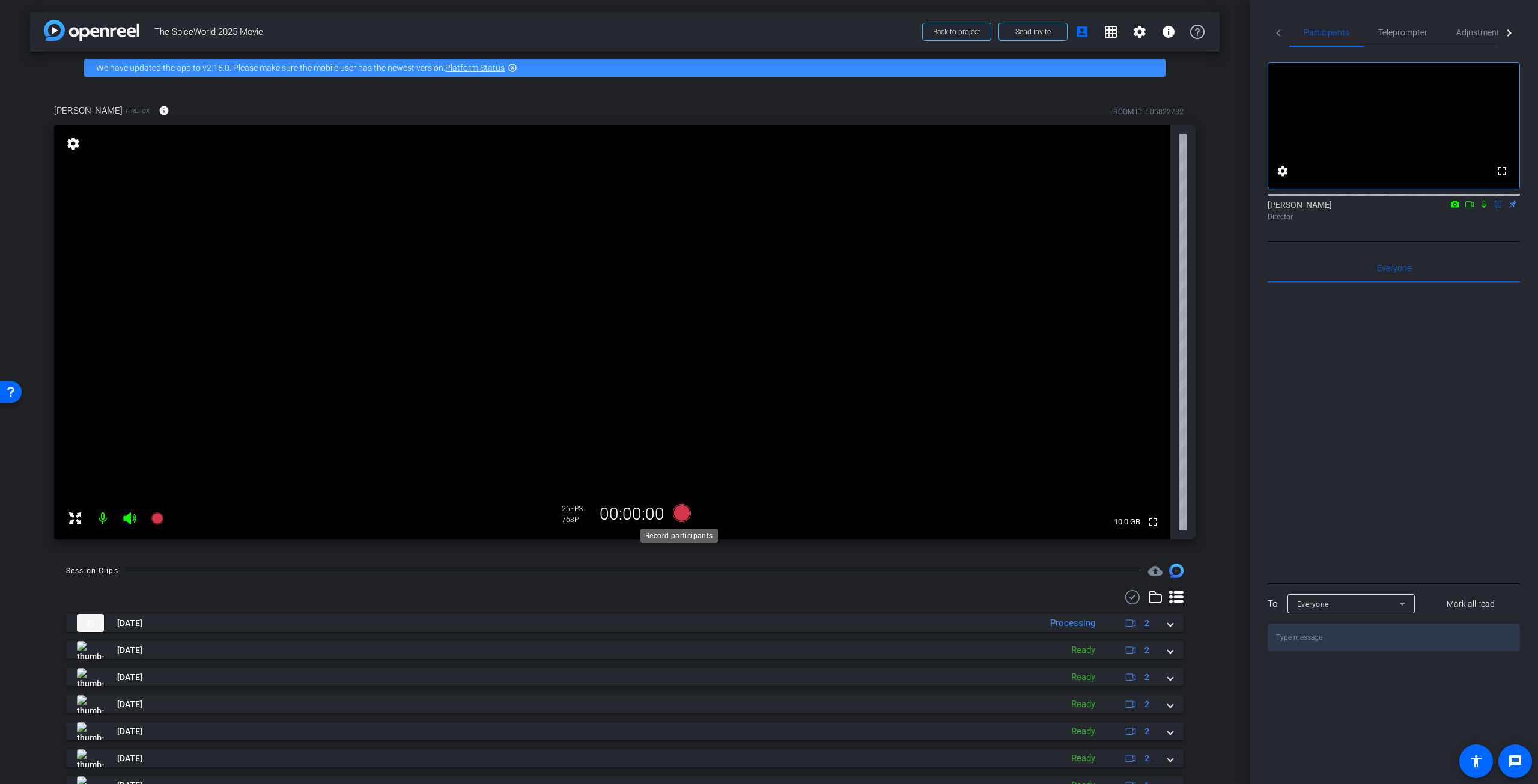
click at [677, 512] on icon at bounding box center [682, 512] width 18 height 18
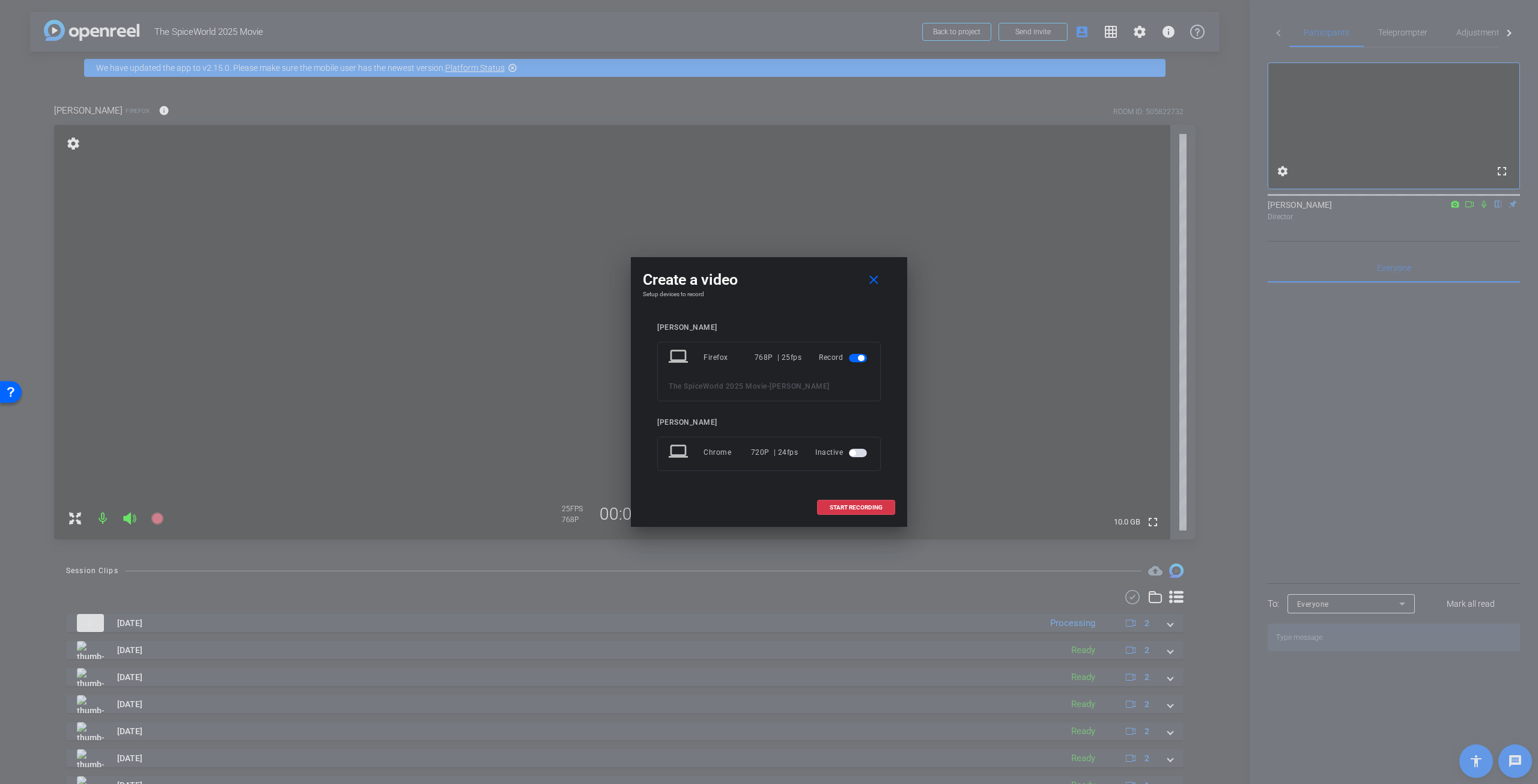
click at [857, 451] on span "button" at bounding box center [858, 453] width 18 height 9
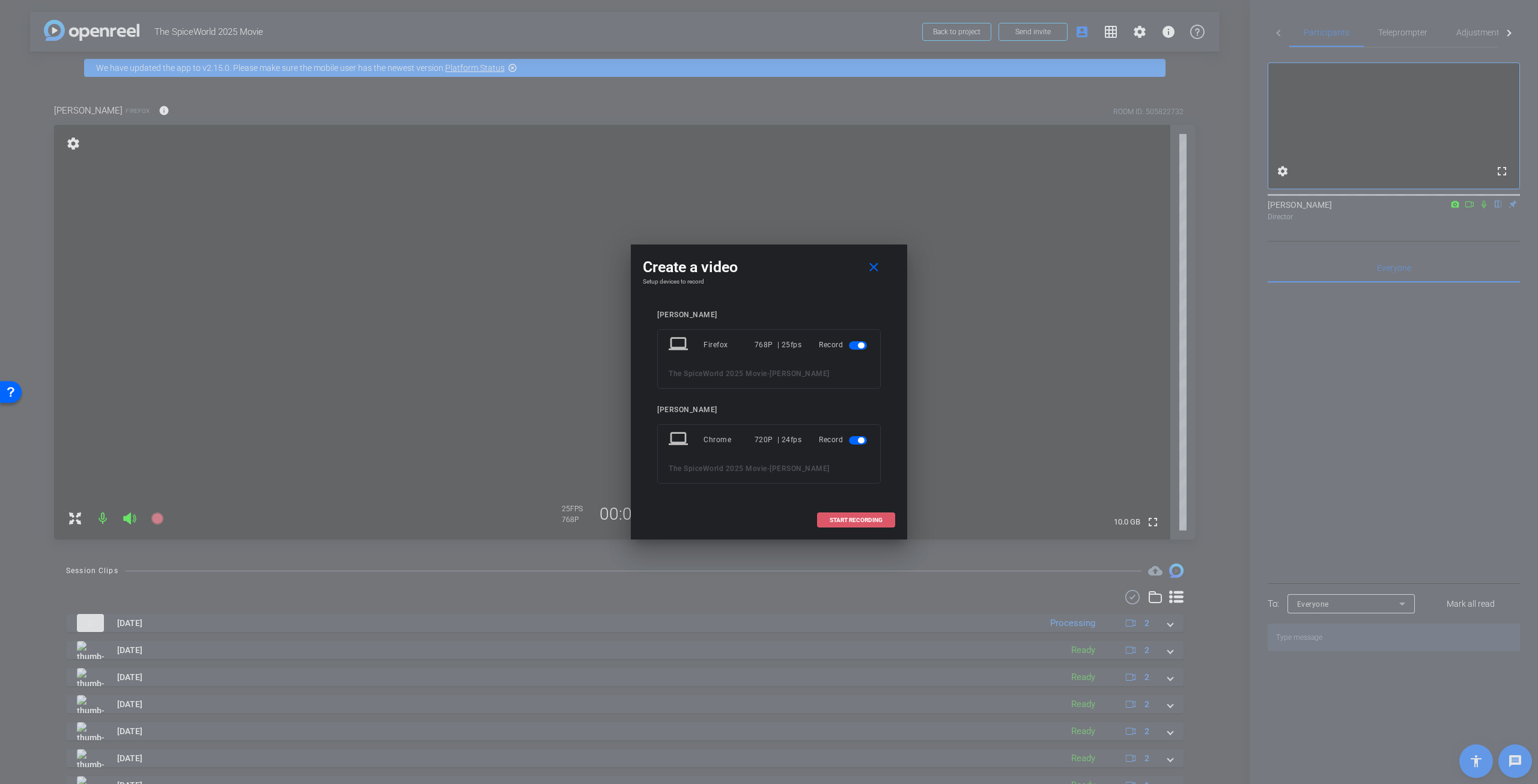
click at [849, 518] on span "START RECORDING" at bounding box center [855, 520] width 53 height 6
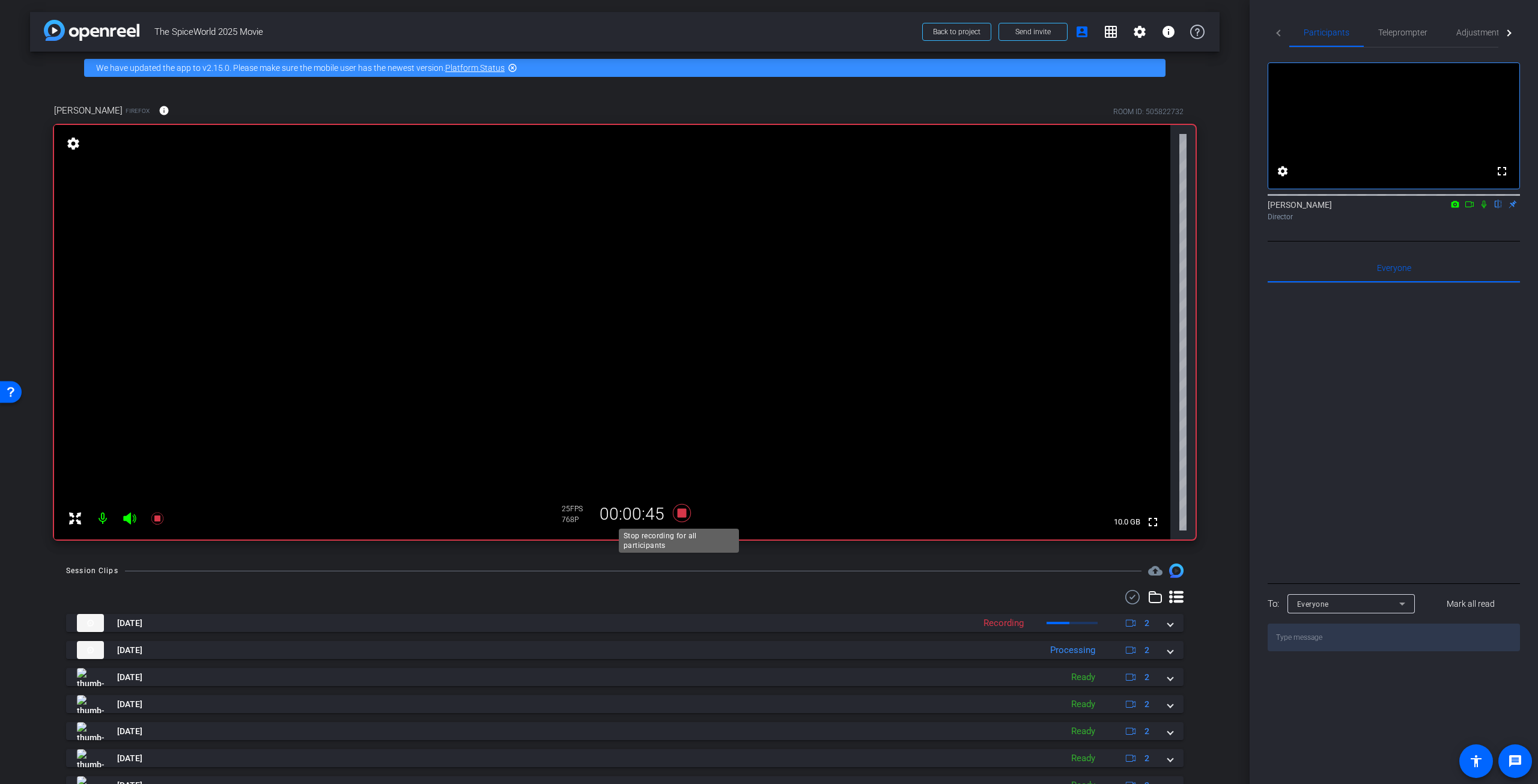
click at [685, 511] on icon at bounding box center [682, 513] width 29 height 22
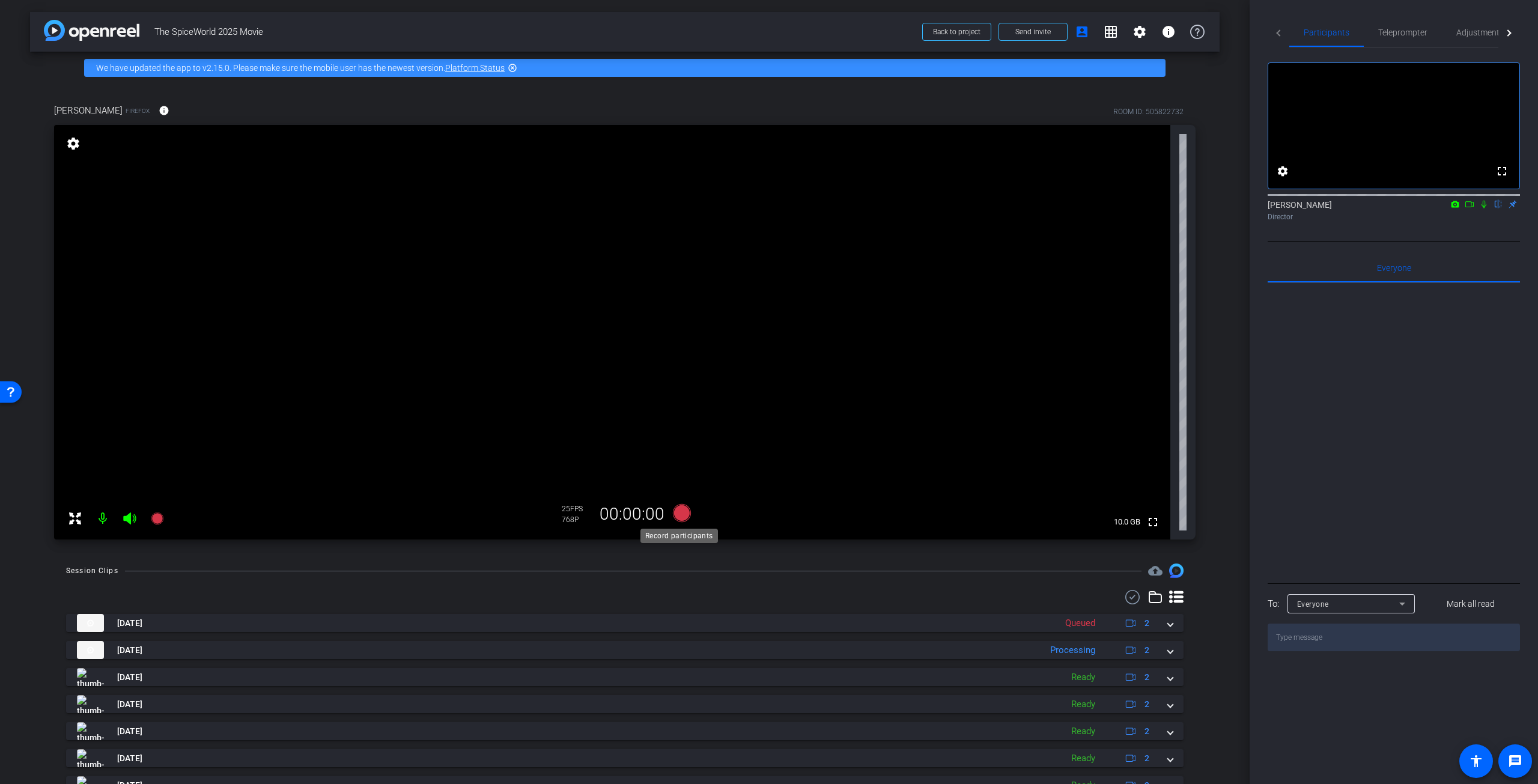
click at [683, 510] on icon at bounding box center [682, 512] width 18 height 18
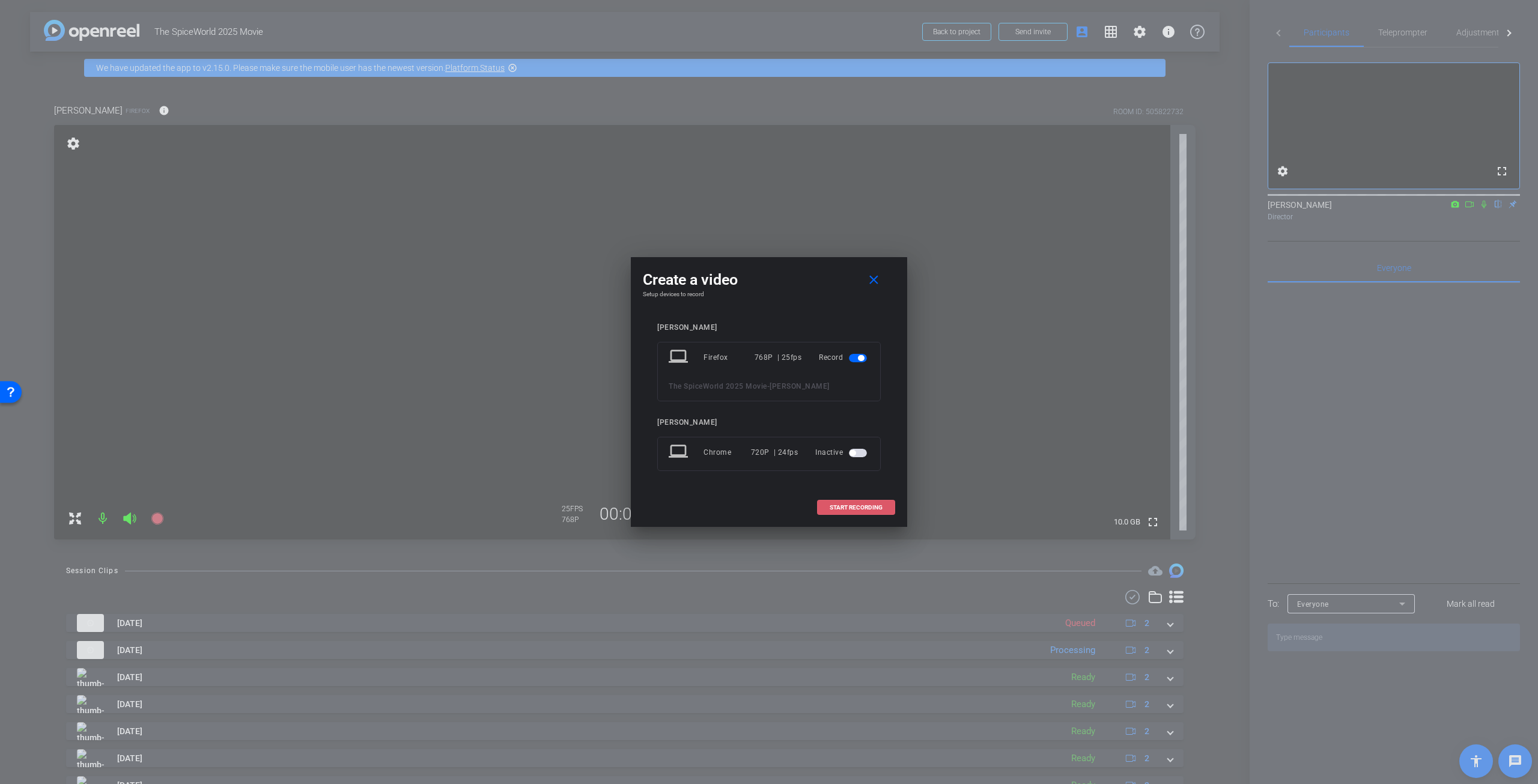
click at [852, 504] on span "START RECORDING" at bounding box center [855, 507] width 53 height 6
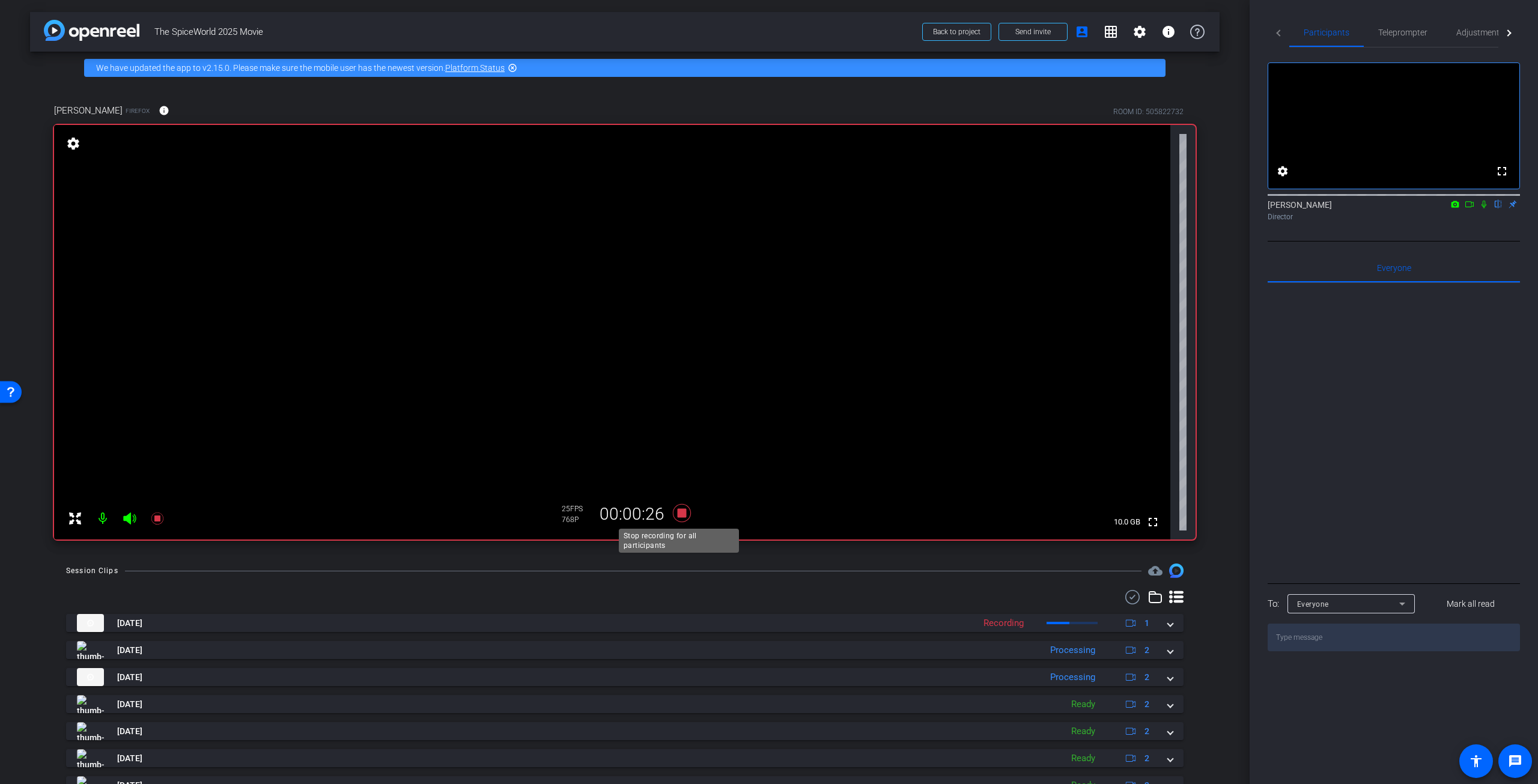
click at [676, 509] on icon at bounding box center [682, 512] width 18 height 18
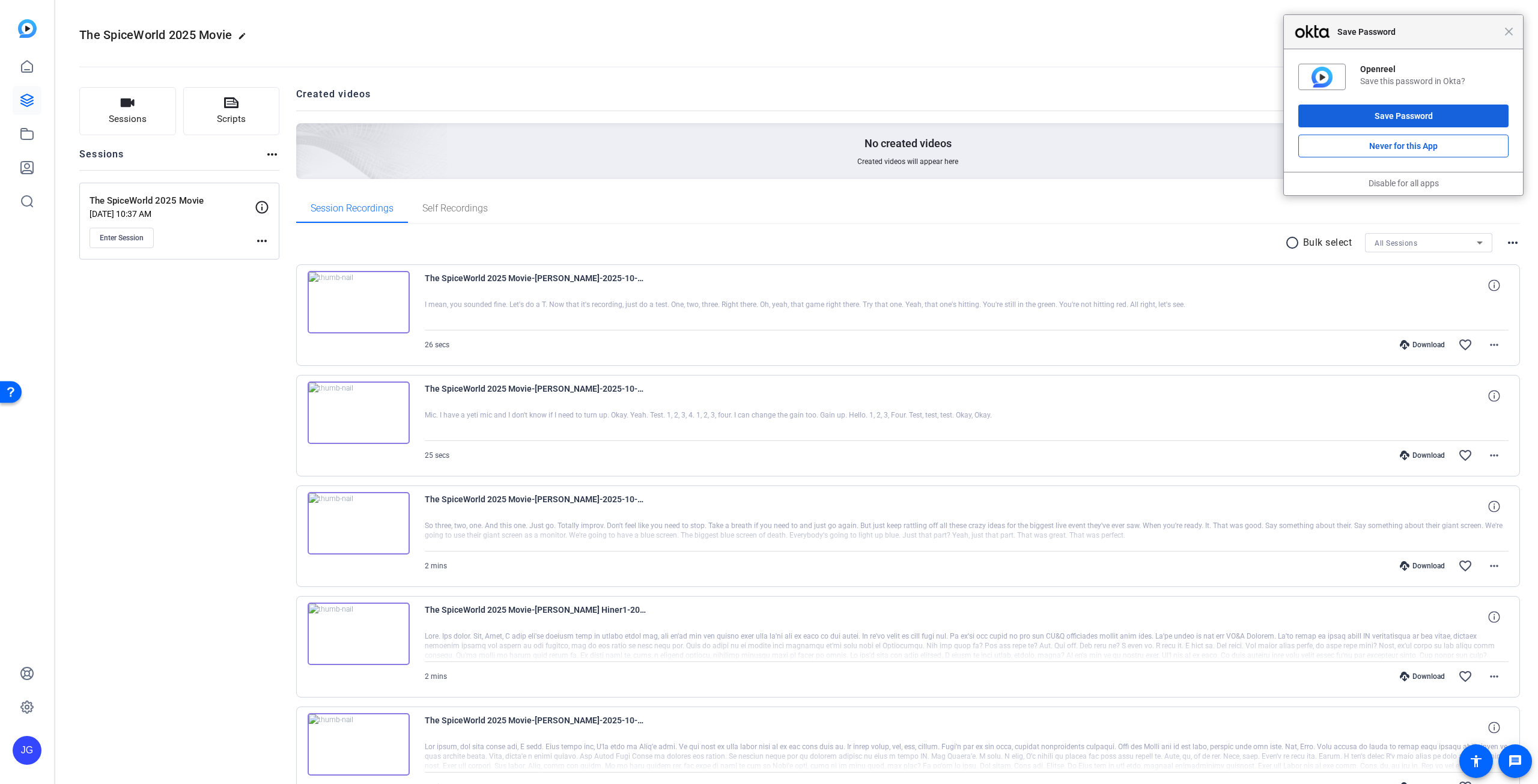
click at [360, 413] on img at bounding box center [358, 413] width 102 height 62
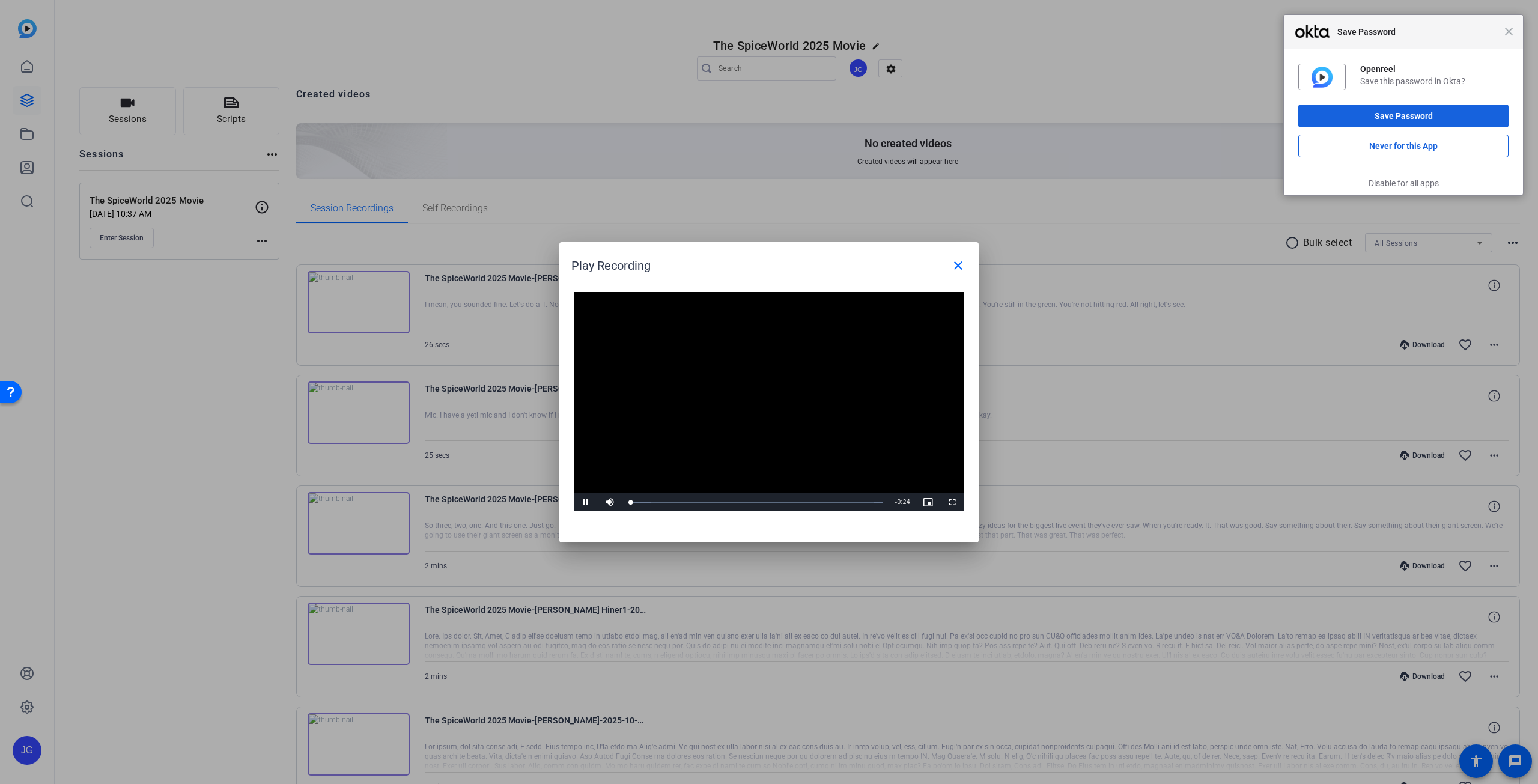
click at [736, 393] on video "Video Player" at bounding box center [768, 402] width 390 height 219
click at [587, 502] on span "Video Player" at bounding box center [585, 502] width 24 height 0
click at [701, 501] on div "Loaded : 100.00% 0:07 0:07" at bounding box center [755, 502] width 255 height 3
click at [964, 266] on mat-icon "close" at bounding box center [958, 265] width 15 height 15
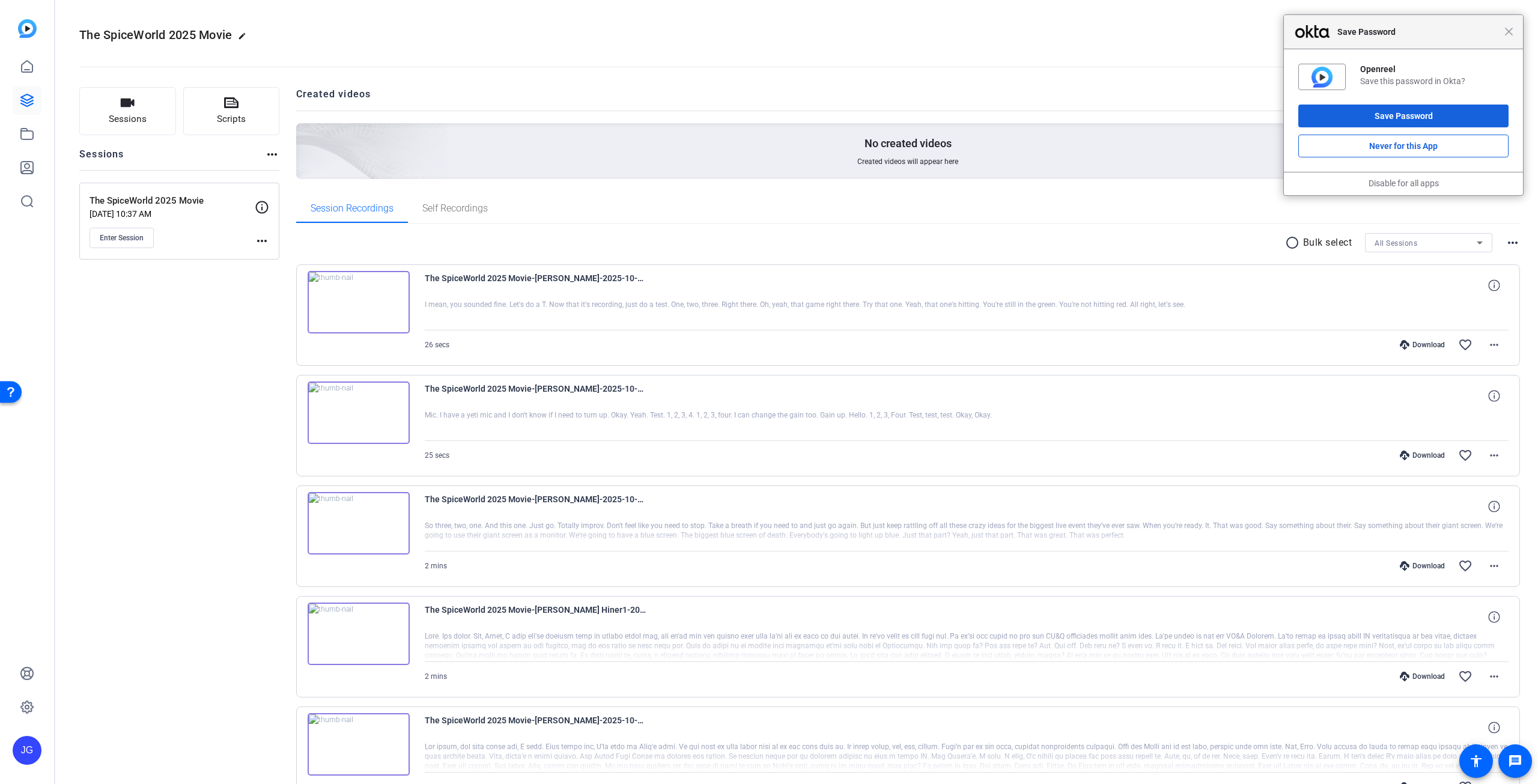
click at [358, 411] on img at bounding box center [358, 413] width 102 height 62
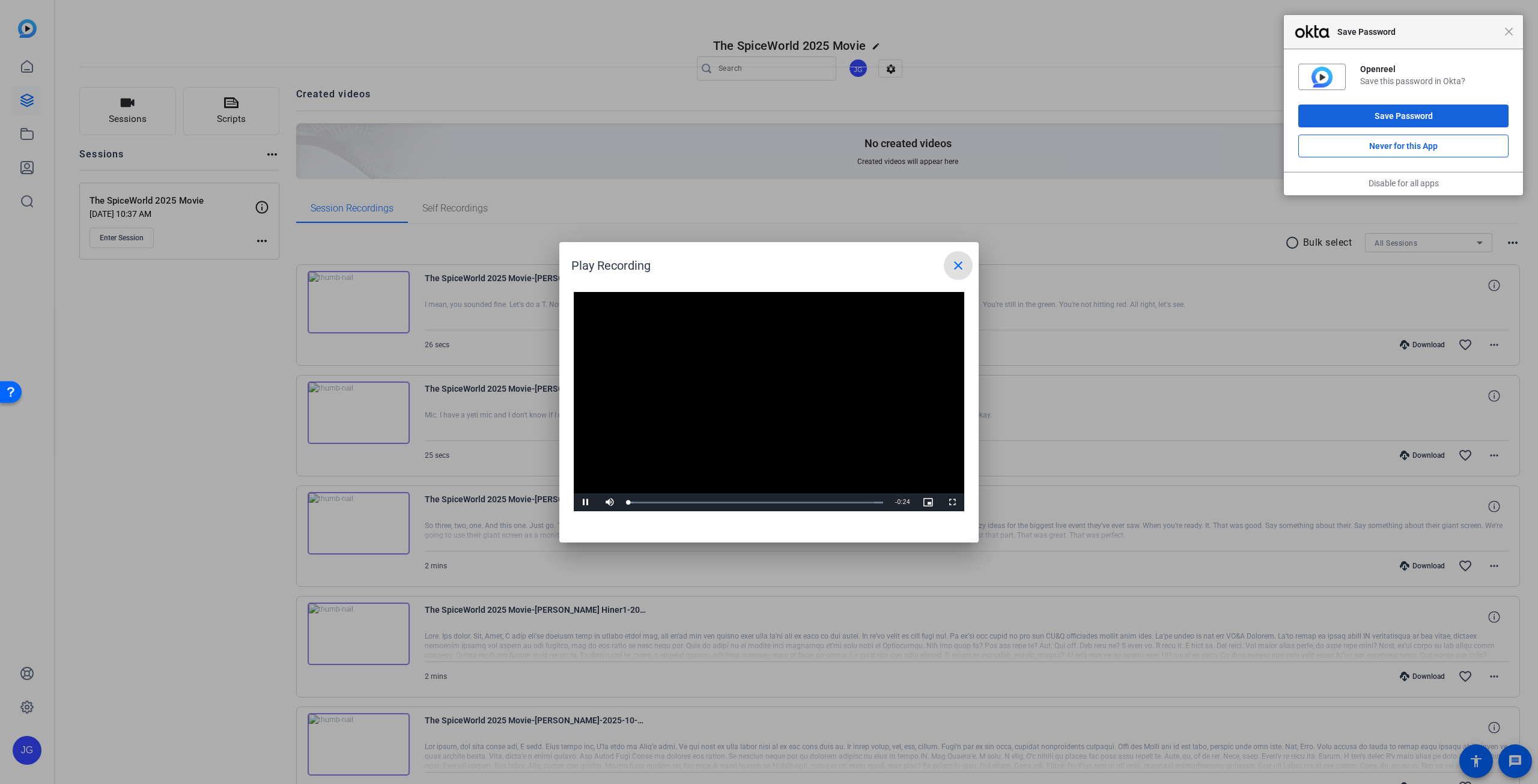
click at [752, 404] on video "Video Player" at bounding box center [768, 402] width 390 height 219
click at [959, 266] on mat-icon "close" at bounding box center [958, 265] width 15 height 15
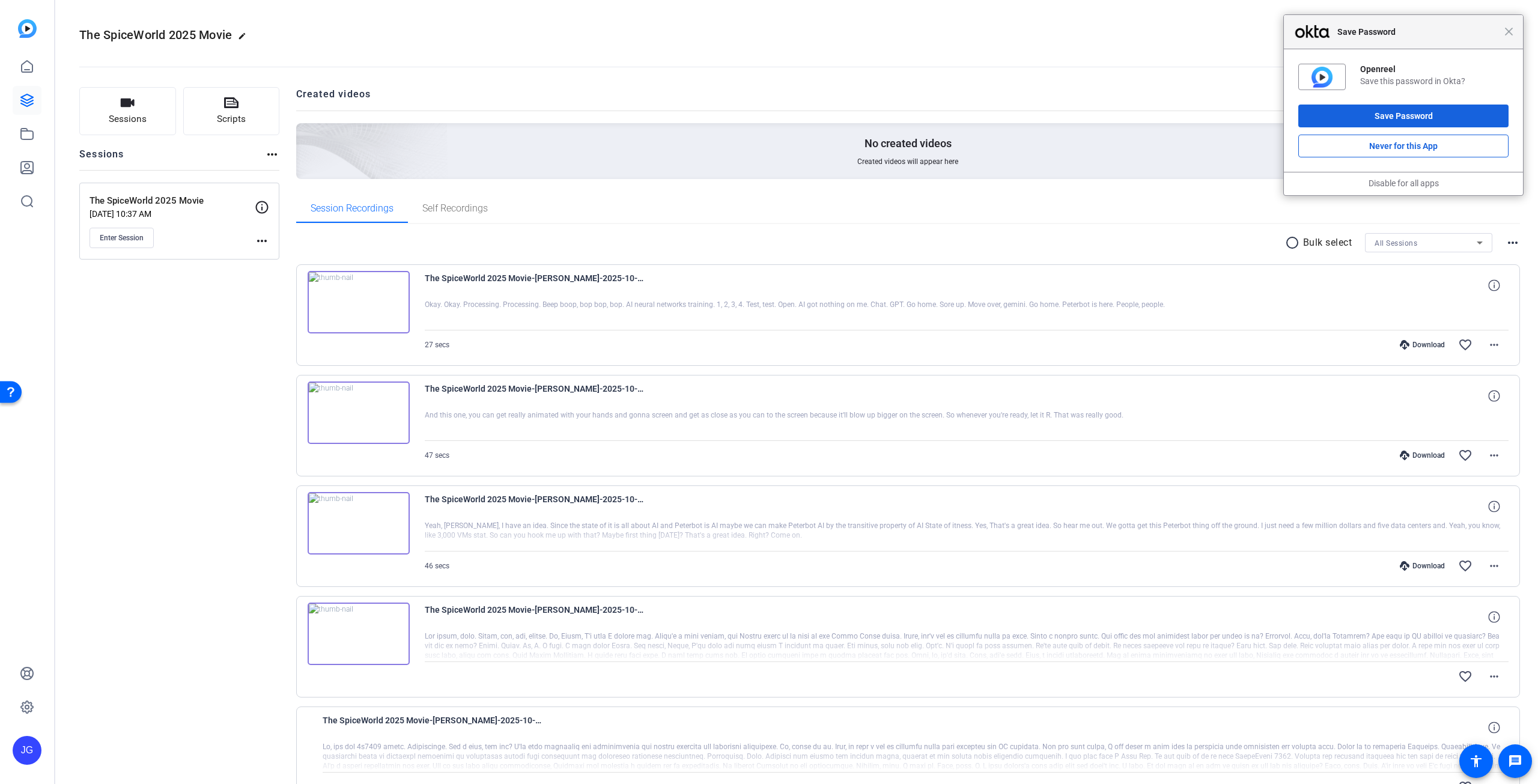
click at [353, 303] on img at bounding box center [358, 302] width 102 height 62
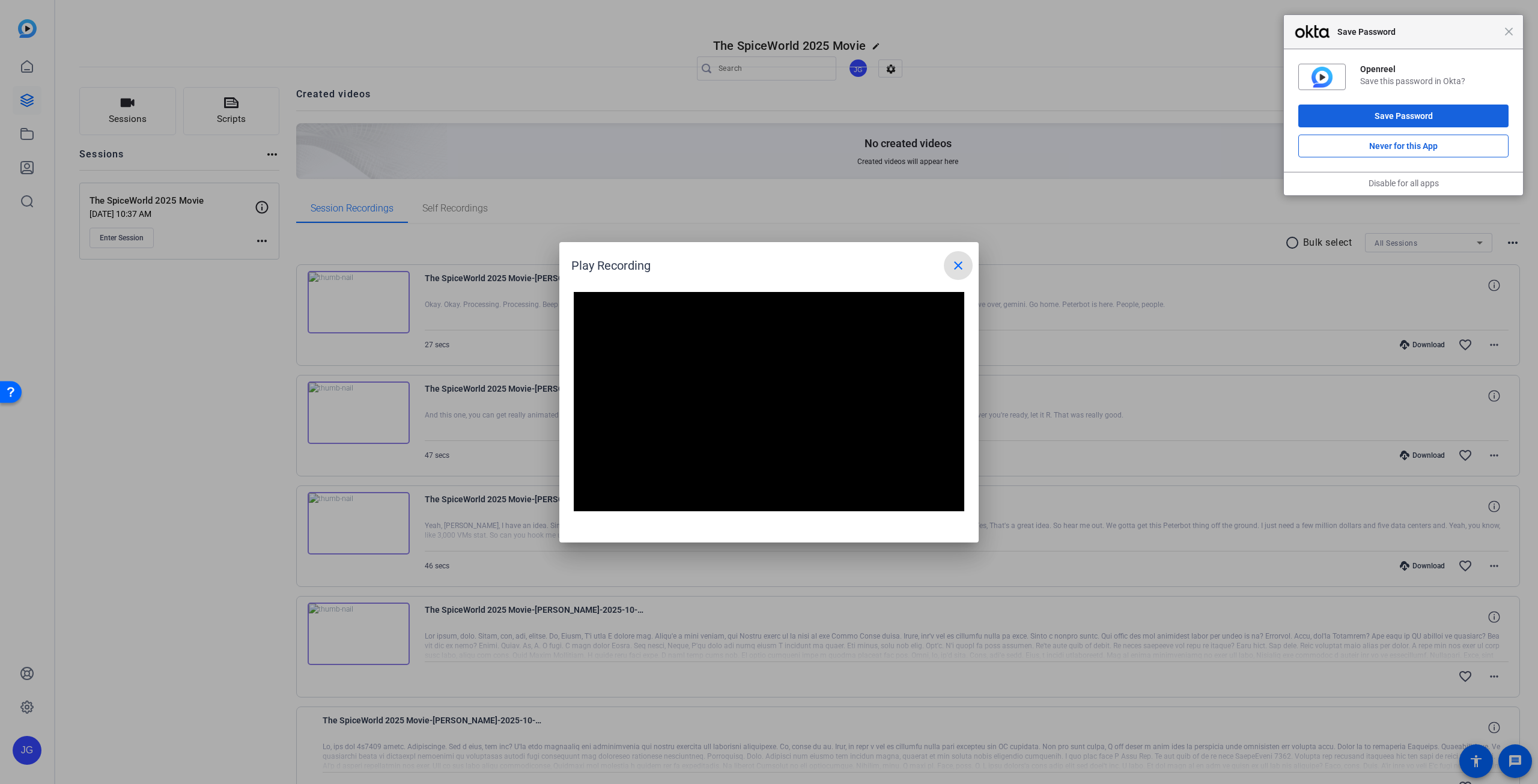
click at [962, 267] on mat-icon "close" at bounding box center [958, 265] width 15 height 15
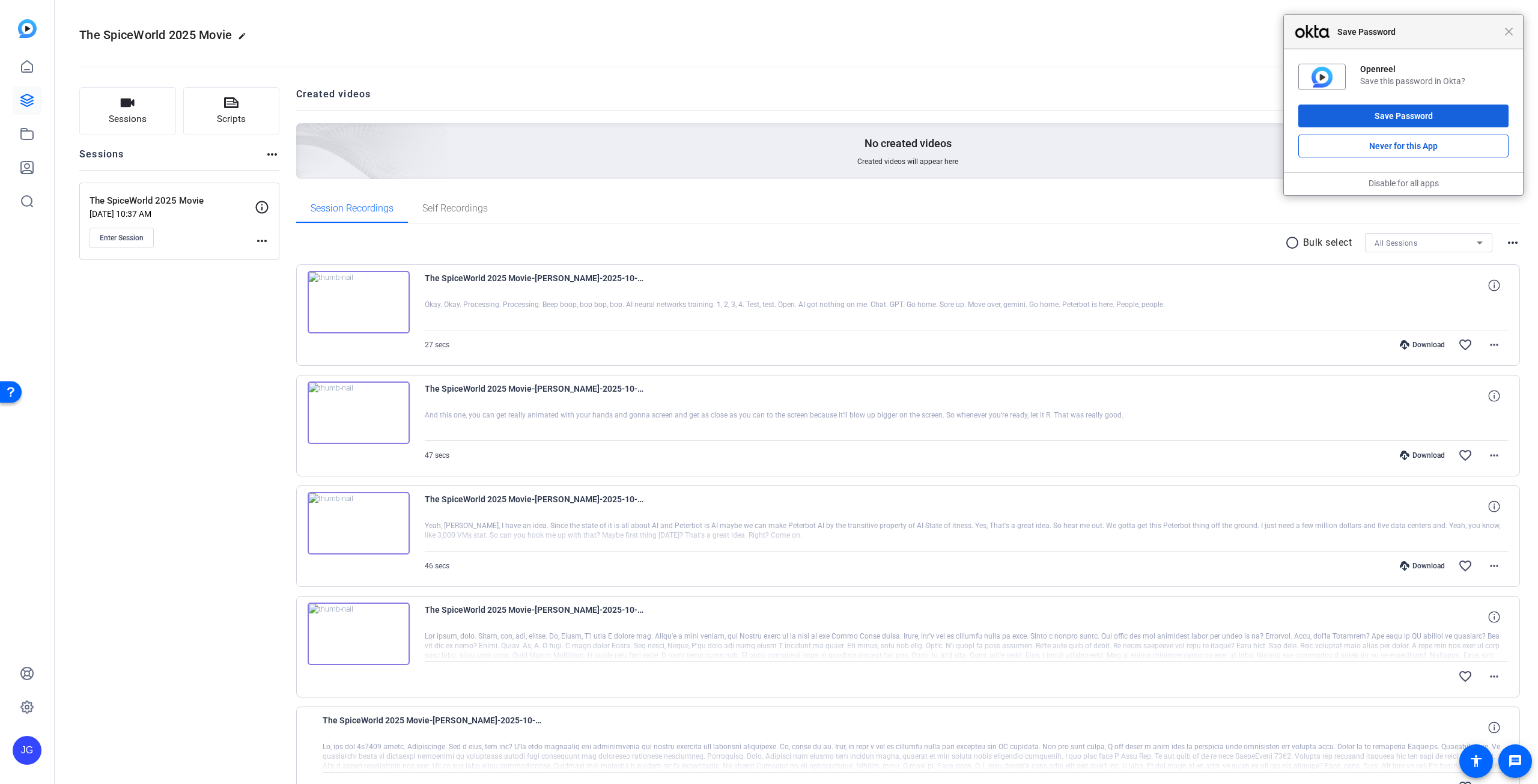
click at [355, 521] on img at bounding box center [358, 523] width 102 height 62
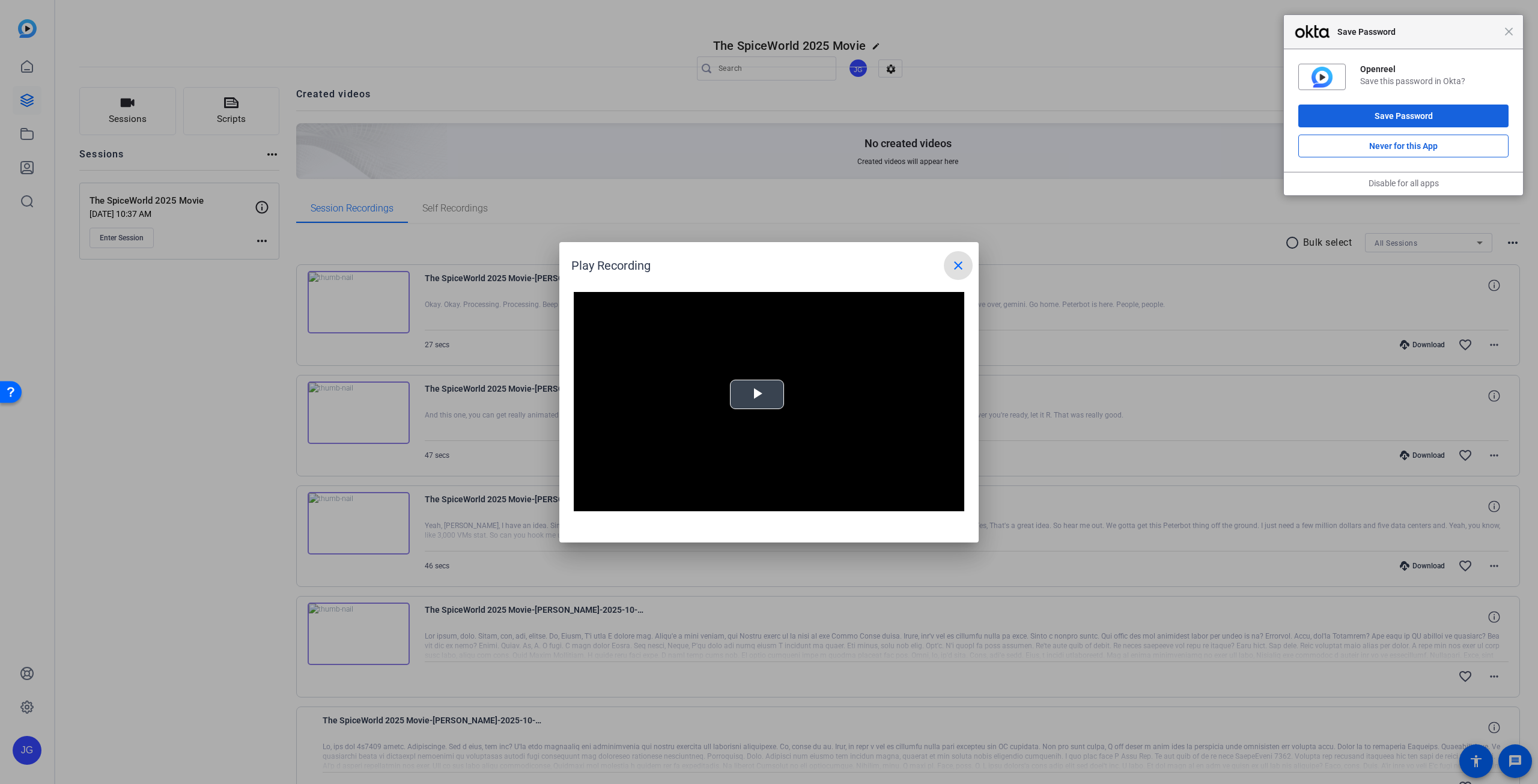
click at [757, 394] on span "Video Player" at bounding box center [757, 394] width 0 height 0
click at [958, 262] on mat-icon "close" at bounding box center [958, 265] width 15 height 15
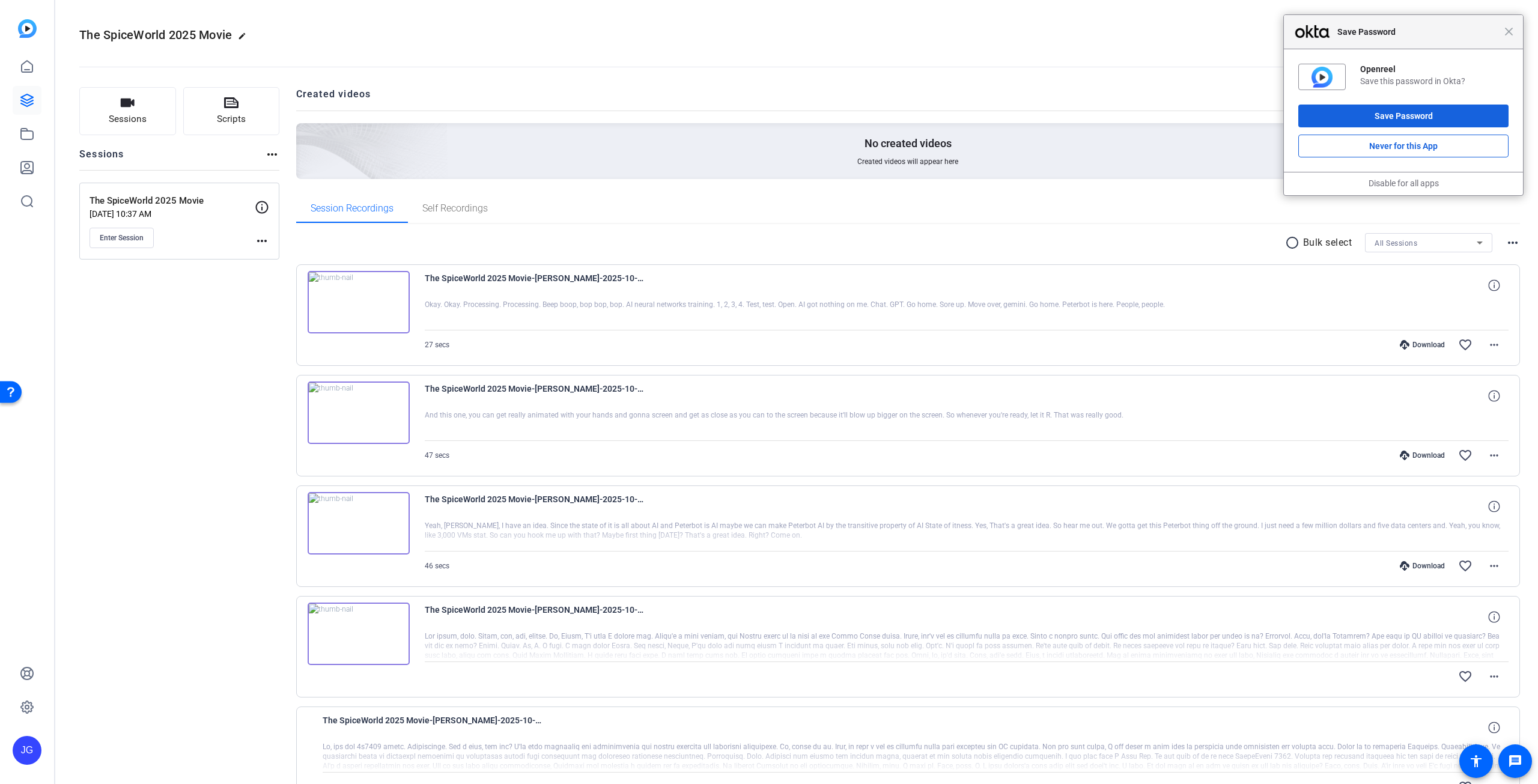
click at [1438, 65] on div "Openreel Save this password in Okta? Save Password Never for this App" at bounding box center [1403, 110] width 239 height 123
